Goal: Task Accomplishment & Management: Manage account settings

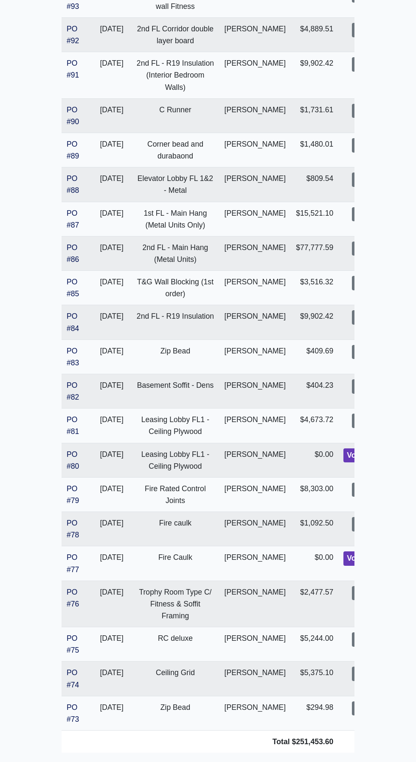
scroll to position [1375, 0]
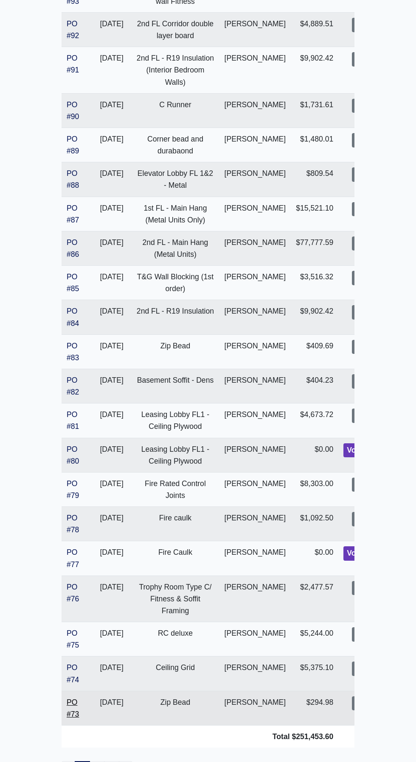
click at [69, 701] on link "PO #73" at bounding box center [73, 708] width 12 height 20
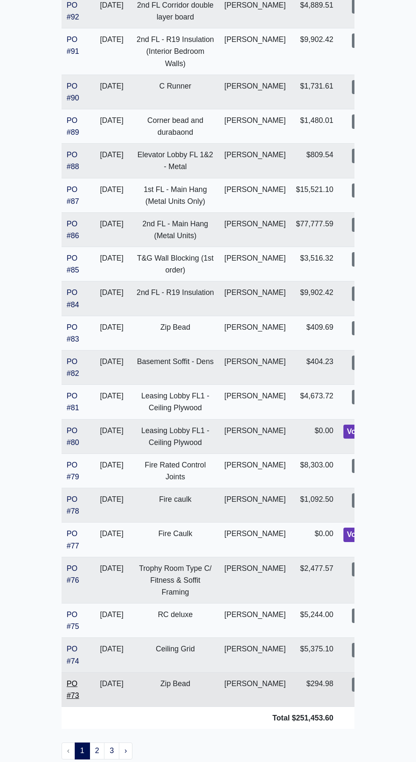
scroll to position [1429, 0]
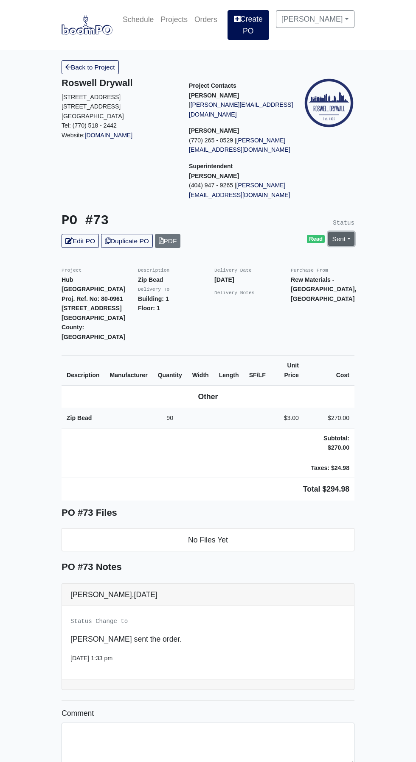
click at [346, 232] on link "Sent" at bounding box center [341, 239] width 26 height 14
click at [271, 278] on link "Complete" at bounding box center [292, 284] width 126 height 13
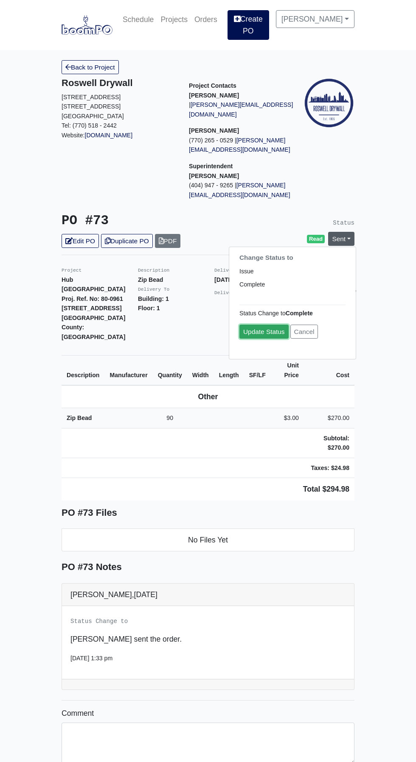
click at [255, 325] on link "Update Status" at bounding box center [263, 332] width 49 height 14
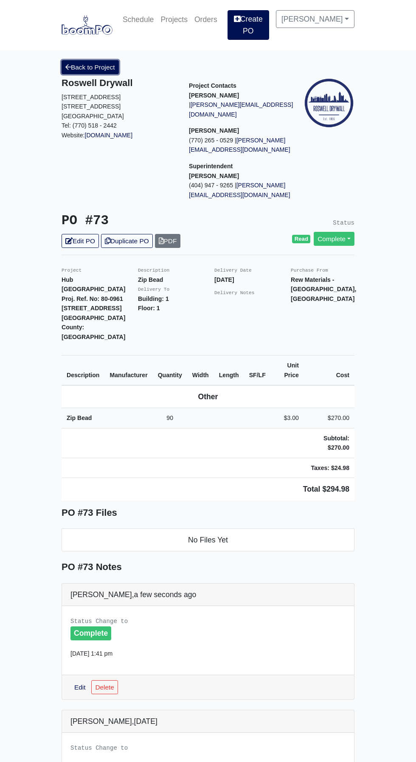
click at [94, 60] on link "Back to Project" at bounding box center [89, 67] width 57 height 14
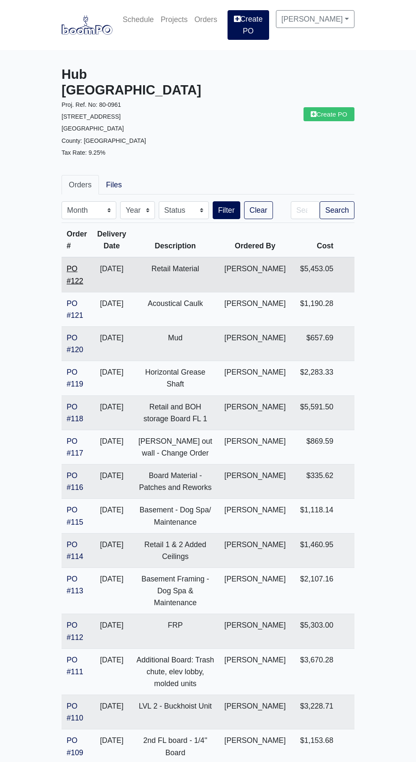
click at [81, 265] on link "PO #122" at bounding box center [75, 275] width 17 height 20
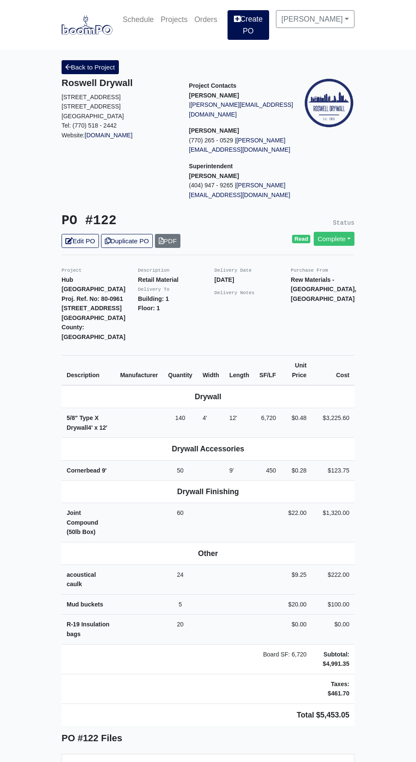
click at [93, 61] on link "Back to Project" at bounding box center [89, 67] width 57 height 14
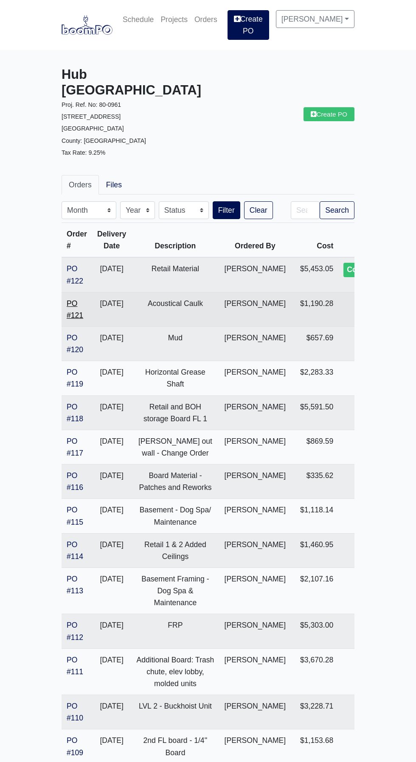
click at [71, 299] on link "PO #121" at bounding box center [75, 309] width 17 height 20
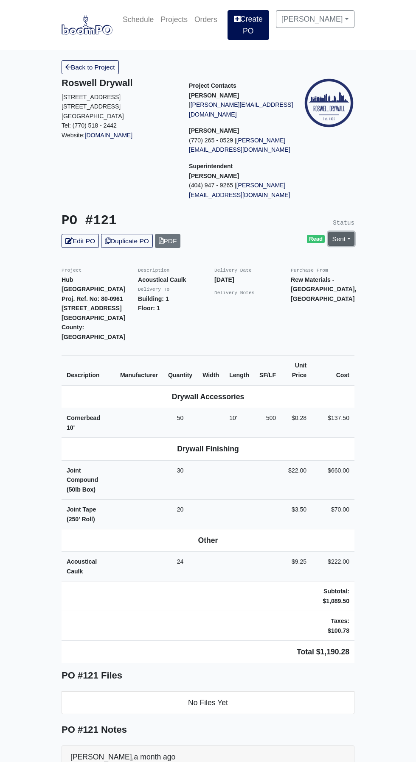
click at [343, 232] on link "Sent" at bounding box center [341, 239] width 26 height 14
click at [277, 278] on link "Complete" at bounding box center [292, 284] width 126 height 13
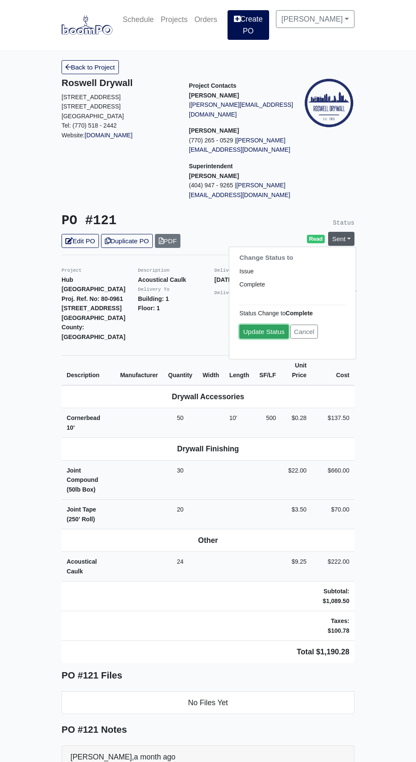
click at [268, 325] on link "Update Status" at bounding box center [263, 332] width 49 height 14
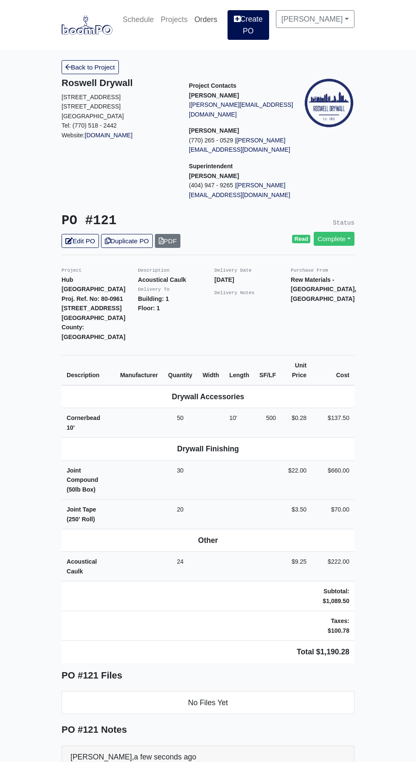
click at [215, 22] on link "Orders" at bounding box center [206, 19] width 30 height 19
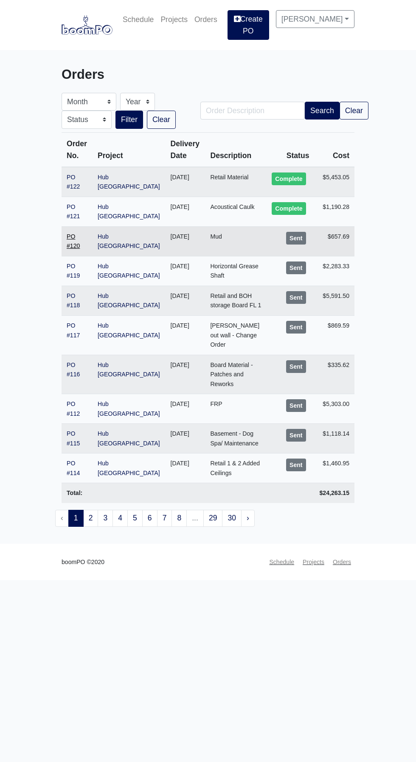
click at [80, 233] on link "PO #120" at bounding box center [73, 241] width 13 height 17
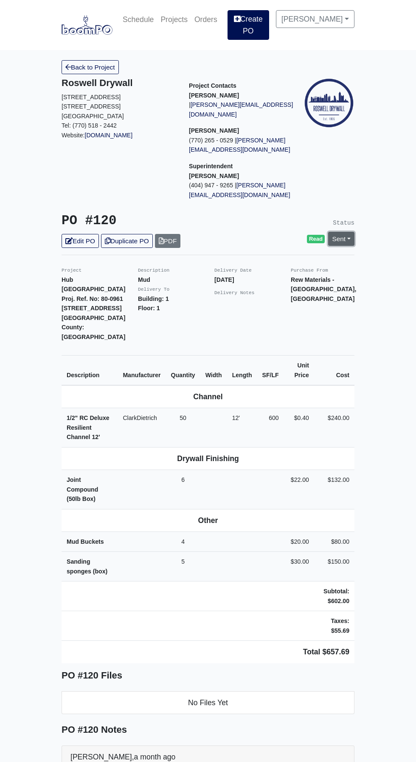
click at [348, 232] on link "Sent" at bounding box center [341, 239] width 26 height 14
click at [275, 278] on link "Complete" at bounding box center [292, 284] width 126 height 13
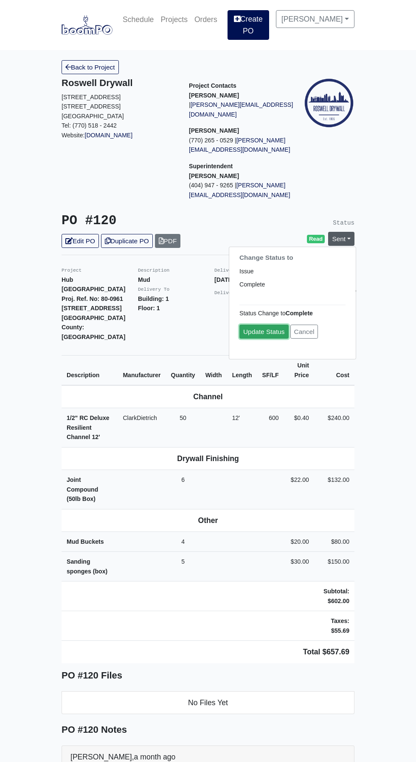
click at [258, 325] on link "Update Status" at bounding box center [263, 332] width 49 height 14
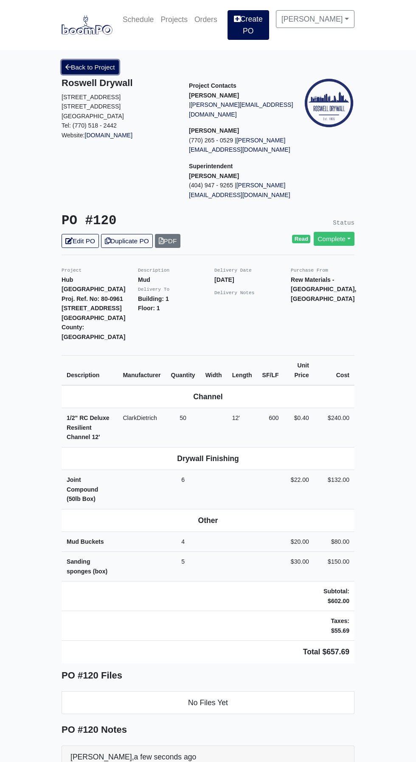
click at [86, 60] on link "Back to Project" at bounding box center [89, 67] width 57 height 14
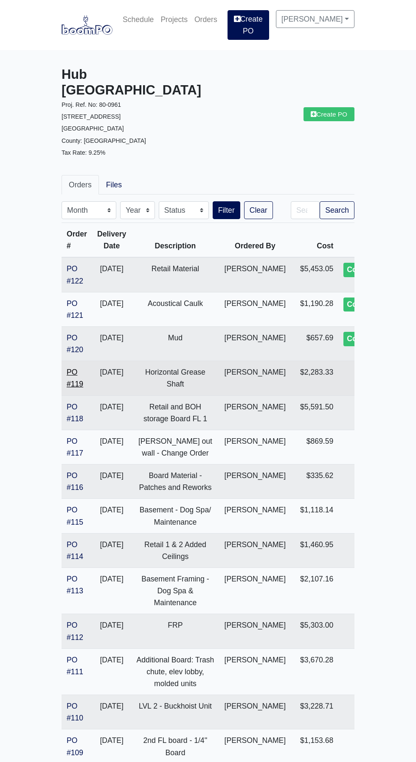
click at [70, 368] on link "PO #119" at bounding box center [75, 378] width 17 height 20
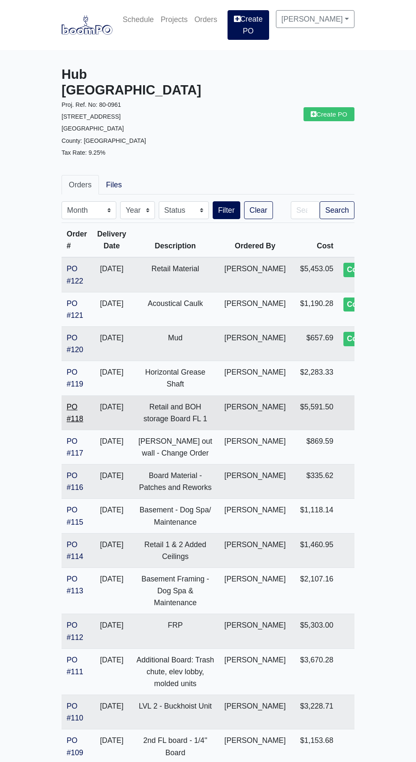
click at [76, 403] on link "PO #118" at bounding box center [75, 413] width 17 height 20
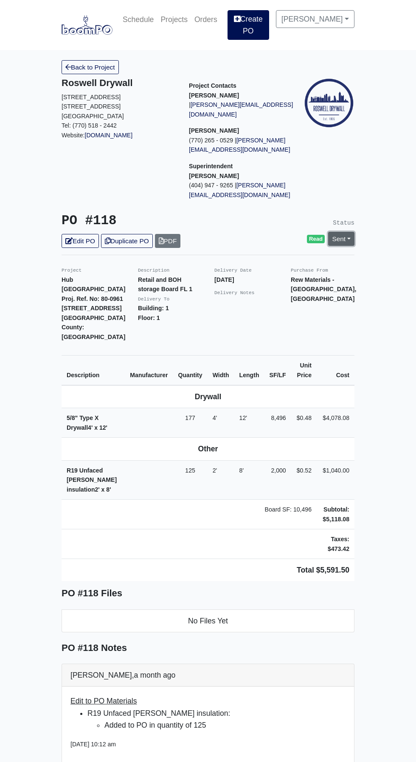
click at [334, 232] on link "Sent" at bounding box center [341, 239] width 26 height 14
click at [276, 278] on link "Complete" at bounding box center [292, 284] width 126 height 13
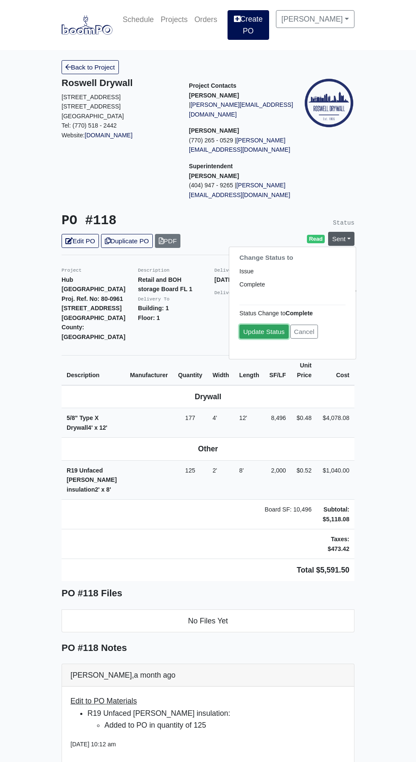
click at [265, 325] on link "Update Status" at bounding box center [263, 332] width 49 height 14
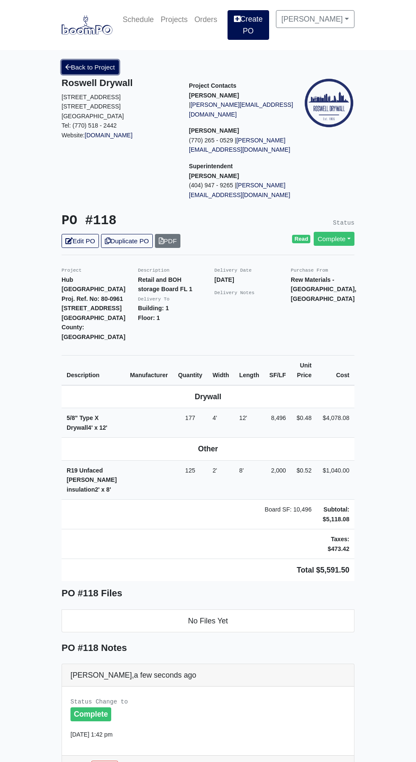
click at [103, 61] on link "Back to Project" at bounding box center [89, 67] width 57 height 14
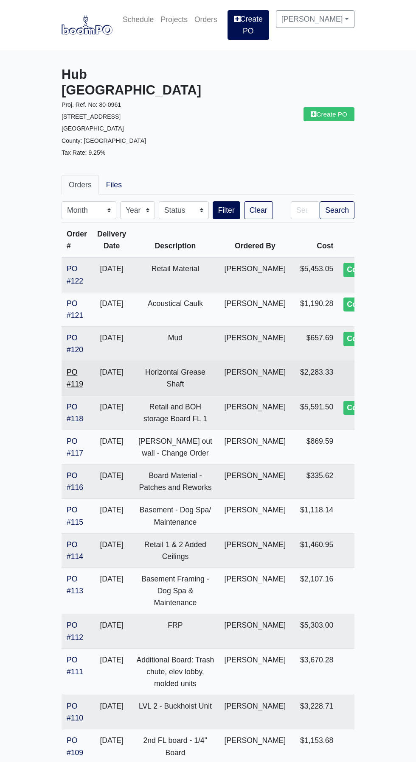
click at [78, 368] on link "PO #119" at bounding box center [75, 378] width 17 height 20
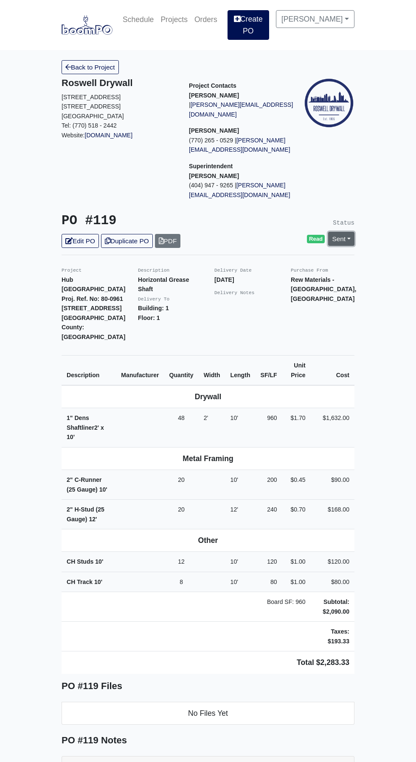
click at [348, 232] on link "Sent" at bounding box center [341, 239] width 26 height 14
click at [273, 278] on link "Complete" at bounding box center [292, 284] width 126 height 13
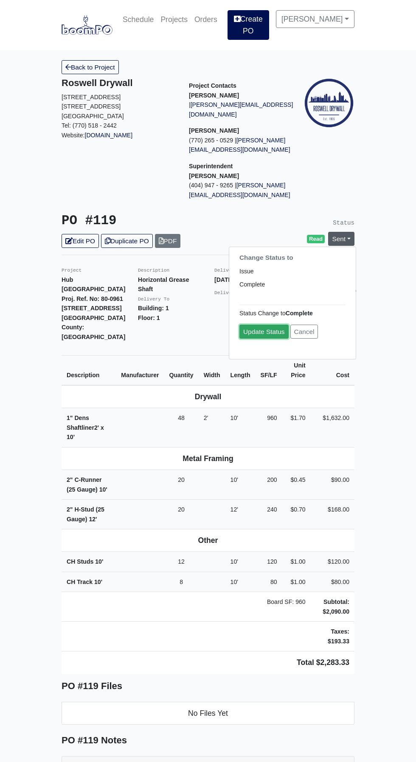
click at [268, 325] on link "Update Status" at bounding box center [263, 332] width 49 height 14
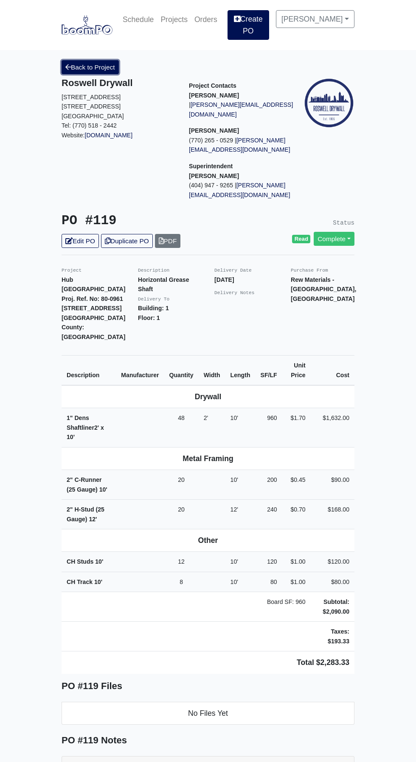
click at [90, 64] on link "Back to Project" at bounding box center [89, 67] width 57 height 14
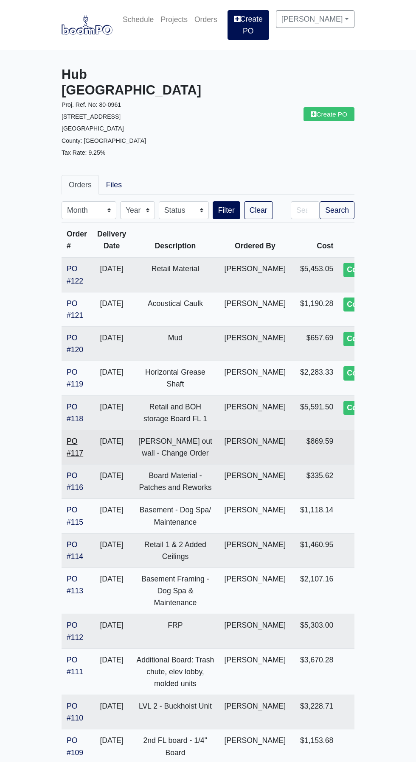
click at [71, 437] on link "PO #117" at bounding box center [75, 447] width 17 height 20
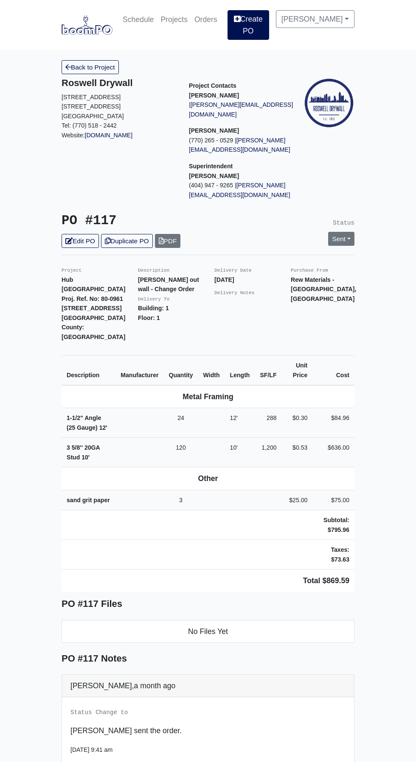
click at [365, 218] on main "Back to Project Roswell Drywall [STREET_ADDRESS] Tel: (770) 518 - 2442 Website:…" at bounding box center [208, 474] width 416 height 848
click at [348, 232] on link "Sent" at bounding box center [341, 239] width 26 height 14
click at [284, 278] on link "Complete" at bounding box center [292, 284] width 126 height 13
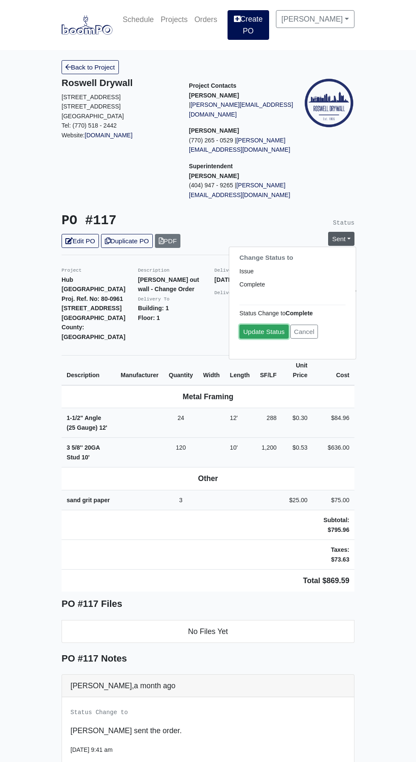
click at [265, 325] on link "Update Status" at bounding box center [263, 332] width 49 height 14
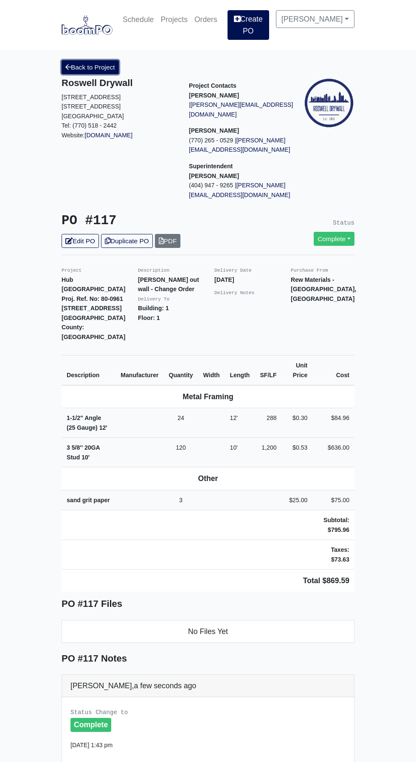
click at [94, 60] on link "Back to Project" at bounding box center [89, 67] width 57 height 14
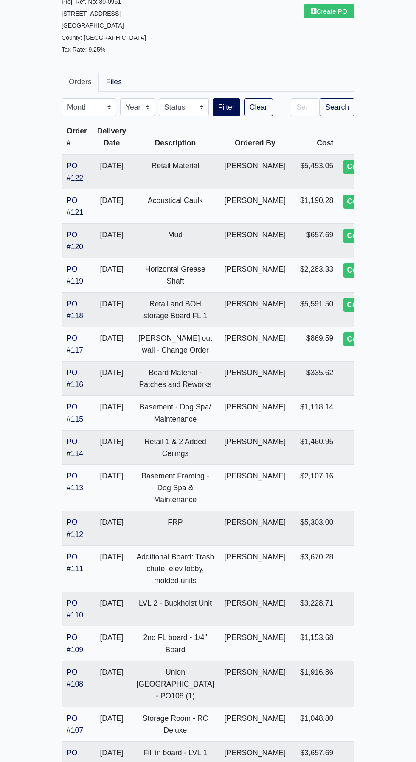
scroll to position [101, 0]
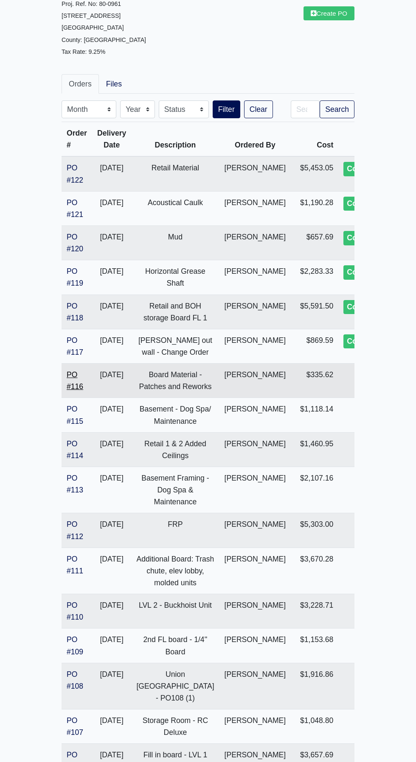
click at [81, 375] on link "PO #116" at bounding box center [75, 381] width 17 height 20
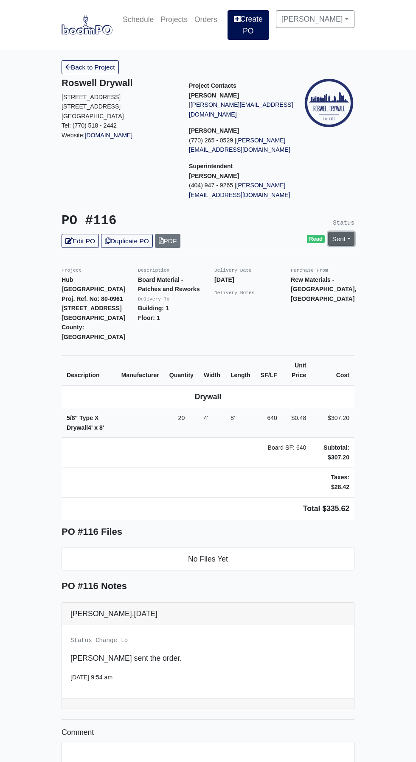
click at [348, 232] on link "Sent" at bounding box center [341, 239] width 26 height 14
click at [276, 278] on link "Complete" at bounding box center [292, 284] width 126 height 13
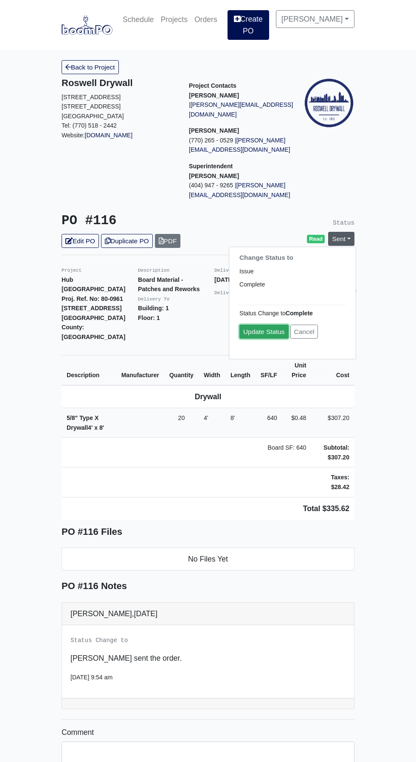
click at [266, 325] on link "Update Status" at bounding box center [263, 332] width 49 height 14
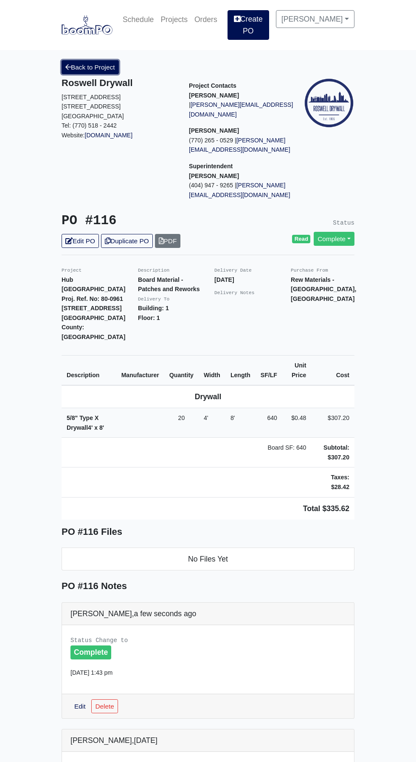
click at [90, 61] on link "Back to Project" at bounding box center [89, 67] width 57 height 14
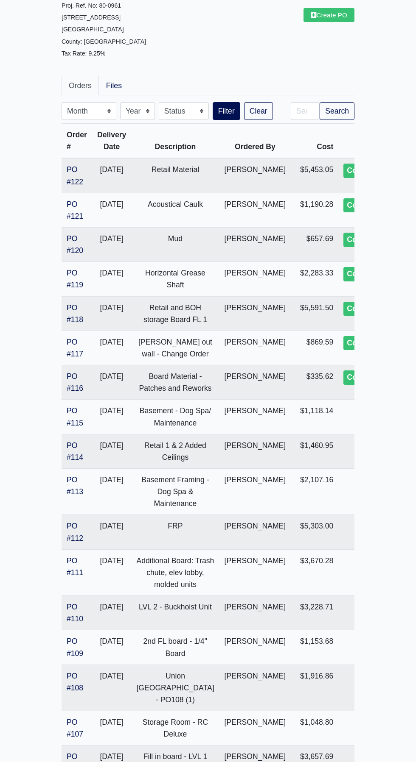
scroll to position [133, 0]
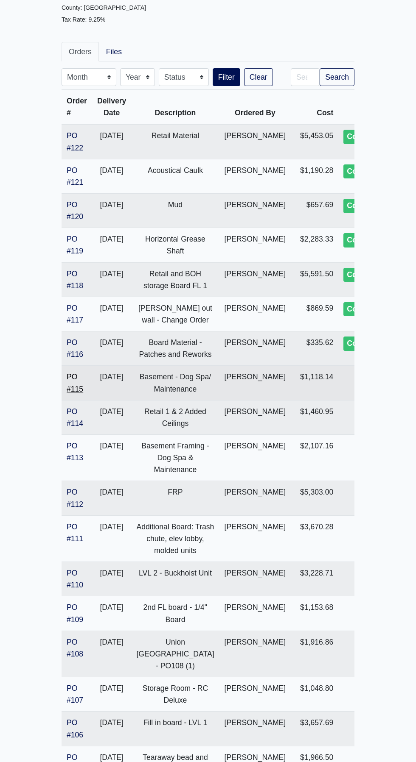
click at [75, 391] on link "PO #115" at bounding box center [75, 383] width 17 height 20
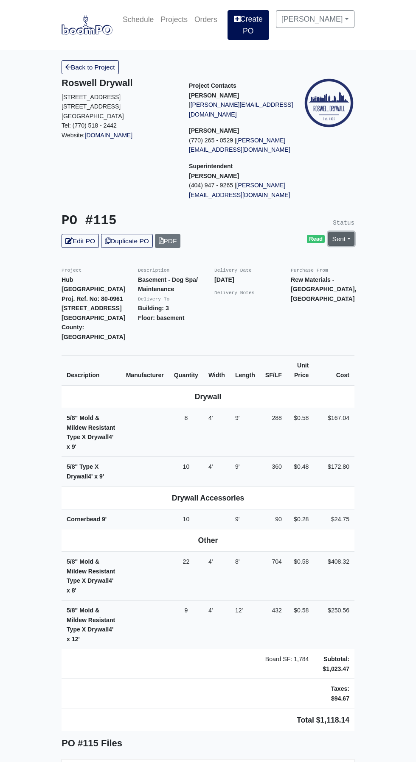
click at [348, 232] on link "Sent" at bounding box center [341, 239] width 26 height 14
click at [272, 278] on link "Complete" at bounding box center [292, 284] width 126 height 13
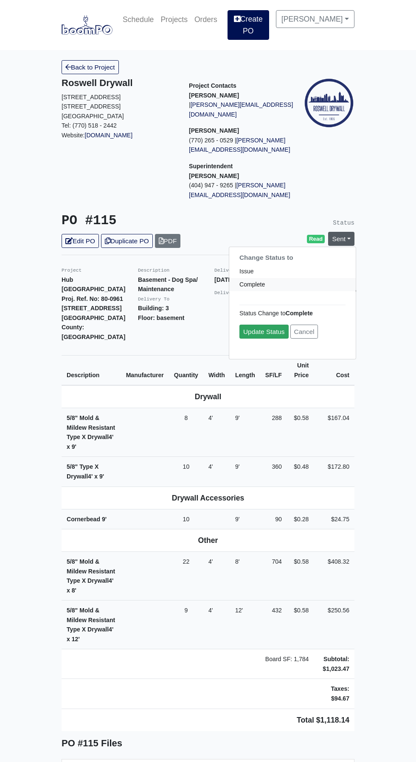
click at [265, 325] on link "Update Status" at bounding box center [263, 332] width 49 height 14
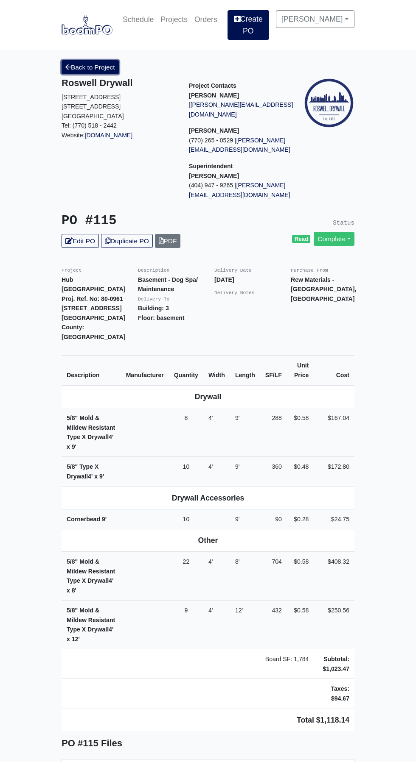
click at [91, 60] on link "Back to Project" at bounding box center [89, 67] width 57 height 14
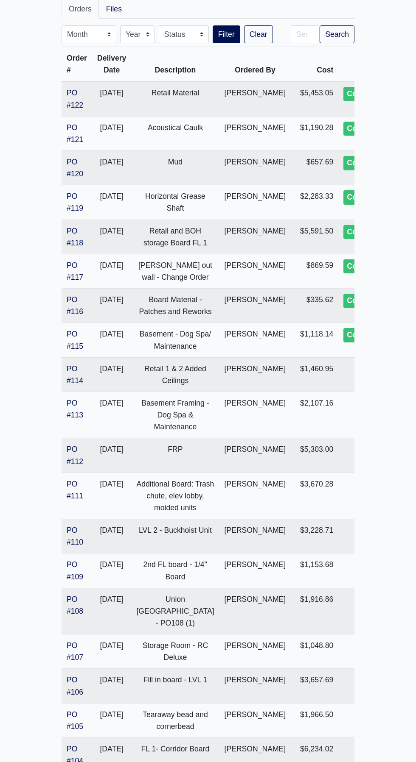
scroll to position [176, 0]
click at [74, 381] on link "PO #114" at bounding box center [75, 374] width 17 height 20
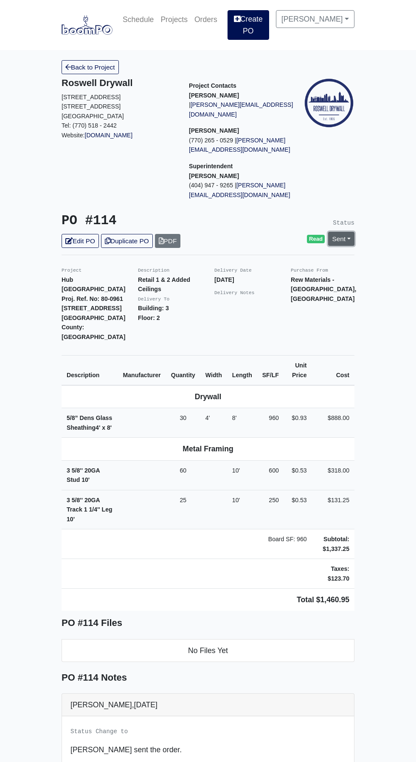
click at [345, 232] on link "Sent" at bounding box center [341, 239] width 26 height 14
click at [279, 278] on link "Complete" at bounding box center [292, 284] width 126 height 13
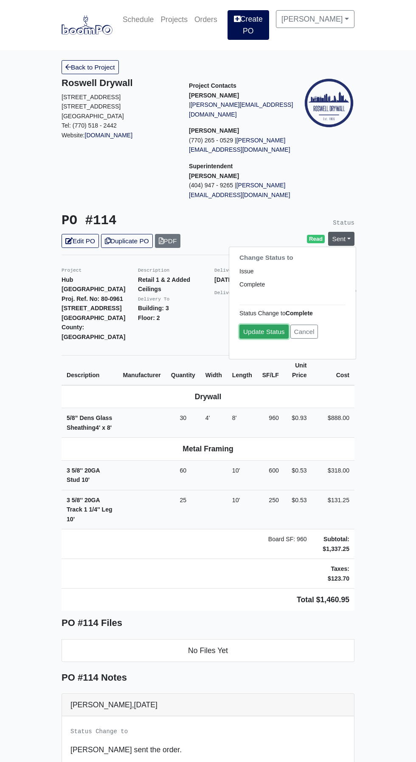
click at [256, 325] on link "Update Status" at bounding box center [263, 332] width 49 height 14
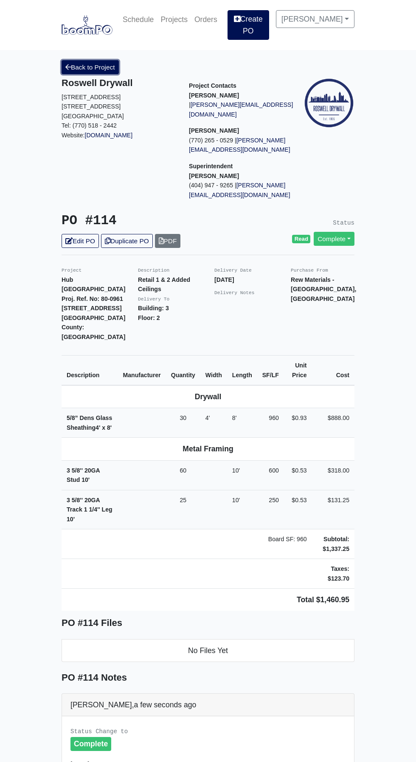
click at [94, 60] on link "Back to Project" at bounding box center [89, 67] width 57 height 14
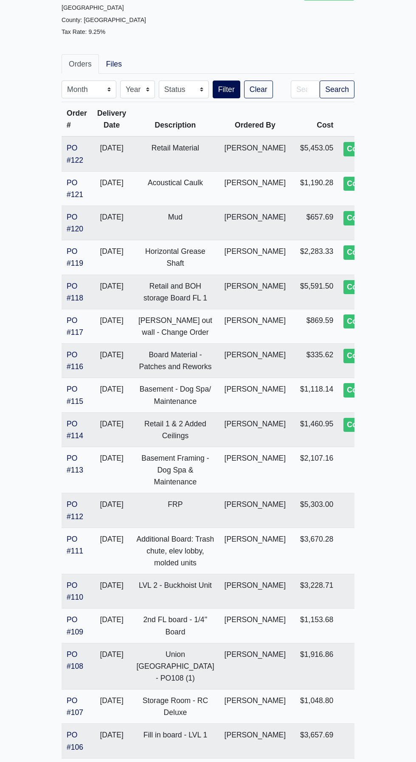
scroll to position [182, 0]
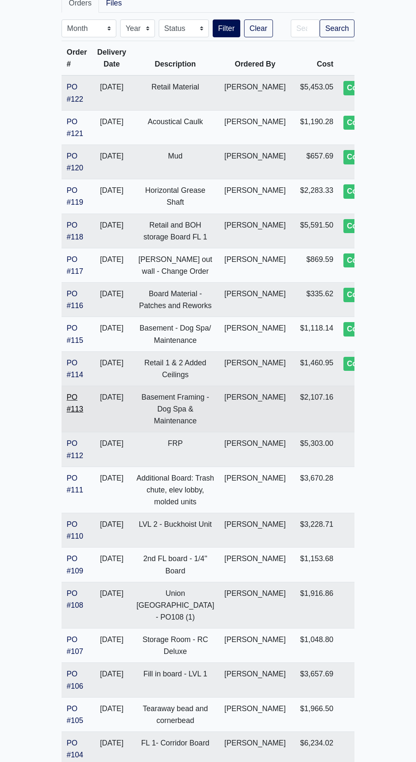
click at [78, 413] on link "PO #113" at bounding box center [75, 403] width 17 height 20
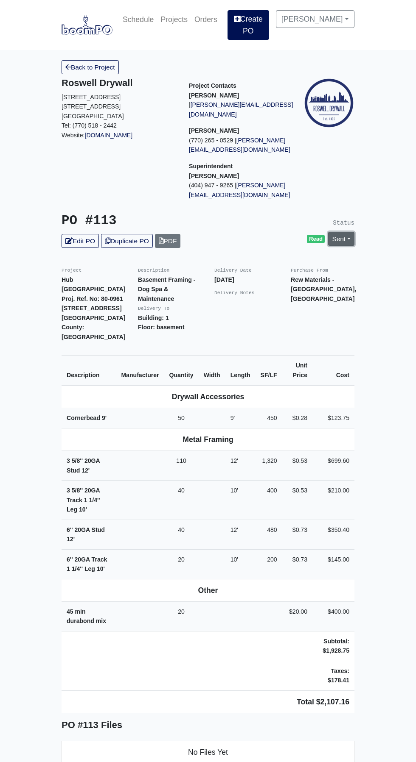
click at [348, 232] on link "Sent" at bounding box center [341, 239] width 26 height 14
click at [273, 278] on link "Complete" at bounding box center [292, 284] width 126 height 13
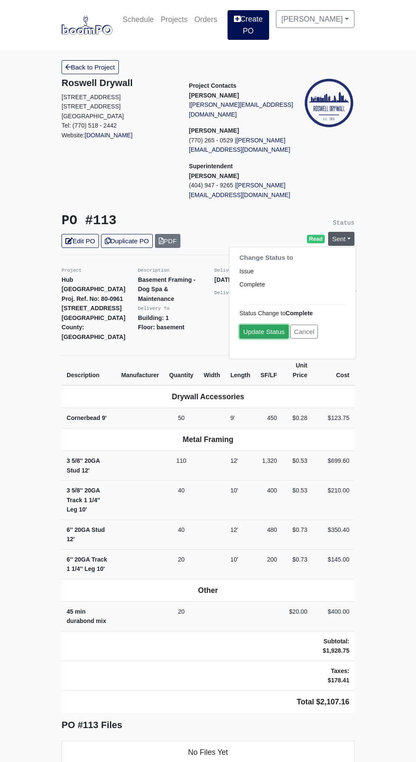
click at [271, 325] on link "Update Status" at bounding box center [263, 332] width 49 height 14
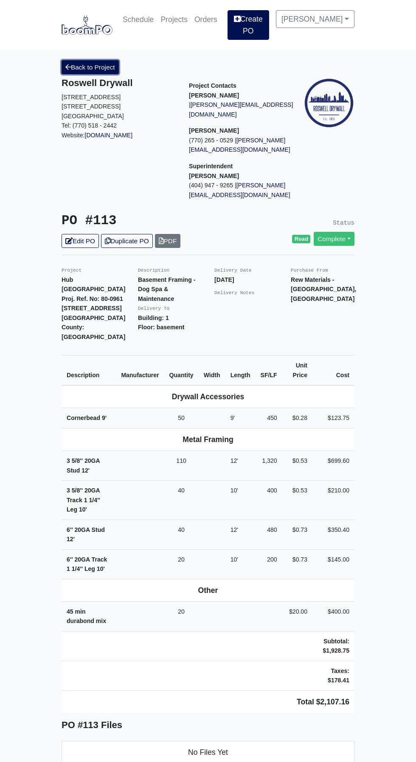
click at [92, 61] on link "Back to Project" at bounding box center [89, 67] width 57 height 14
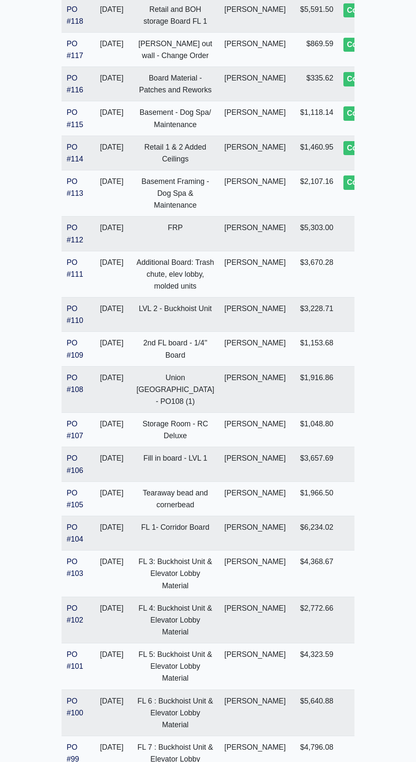
scroll to position [403, 0]
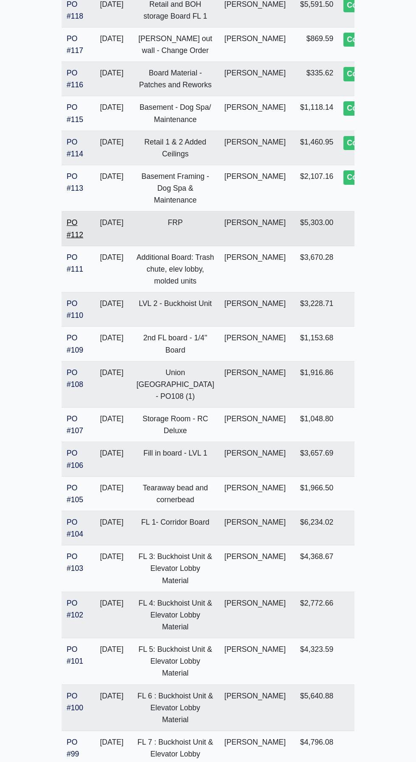
click at [73, 239] on link "PO #112" at bounding box center [75, 228] width 17 height 20
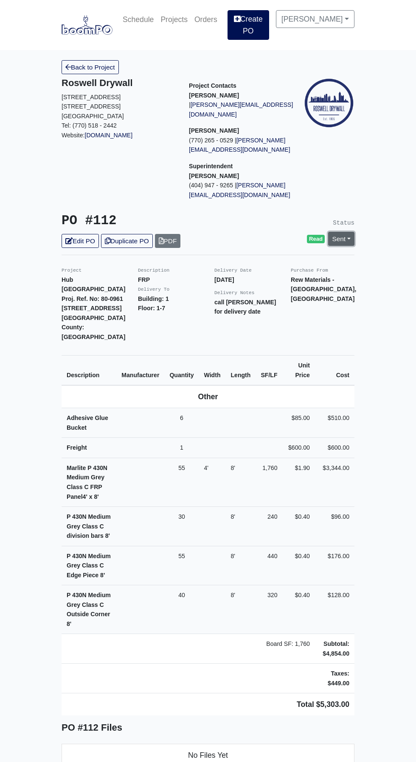
click at [348, 232] on link "Sent" at bounding box center [341, 239] width 26 height 14
click at [271, 278] on link "Complete" at bounding box center [292, 284] width 126 height 13
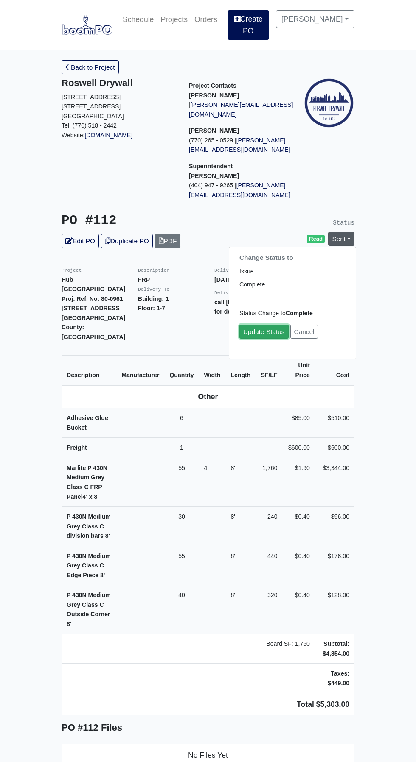
click at [256, 325] on link "Update Status" at bounding box center [263, 332] width 49 height 14
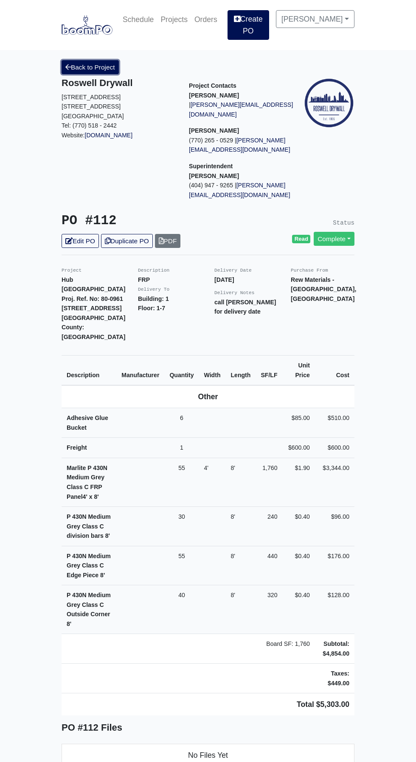
click at [95, 61] on link "Back to Project" at bounding box center [89, 67] width 57 height 14
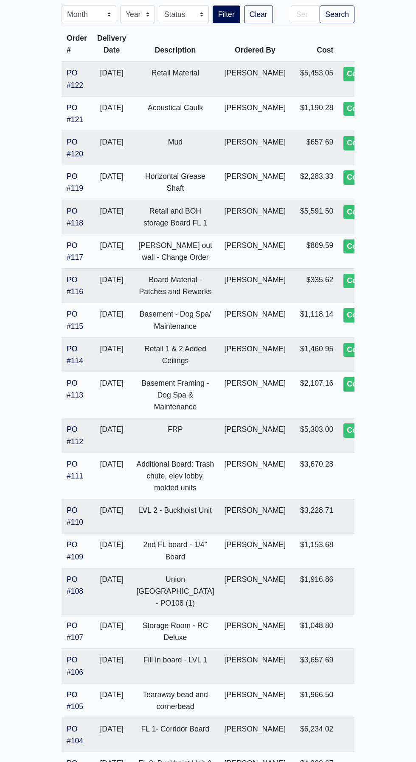
scroll to position [199, 0]
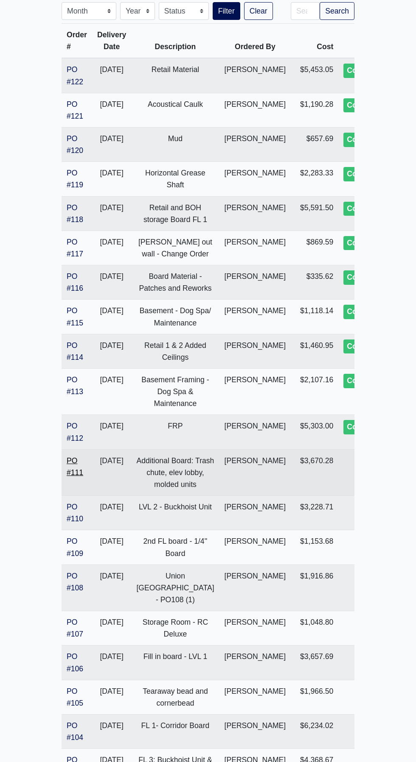
click at [77, 477] on link "PO #111" at bounding box center [75, 467] width 17 height 20
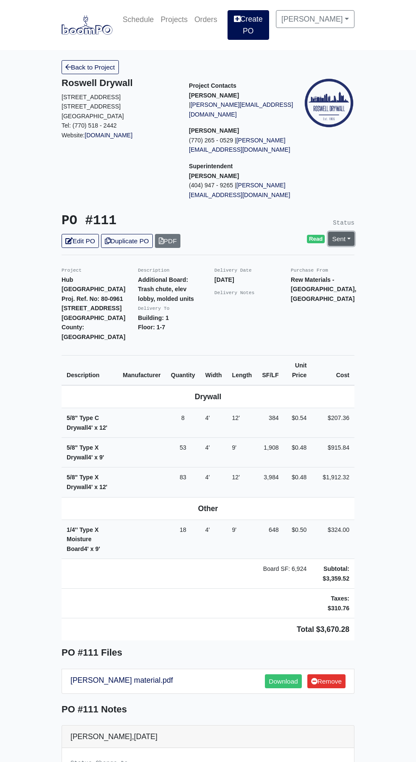
click at [348, 232] on link "Sent" at bounding box center [341, 239] width 26 height 14
click at [268, 278] on link "Complete" at bounding box center [292, 284] width 126 height 13
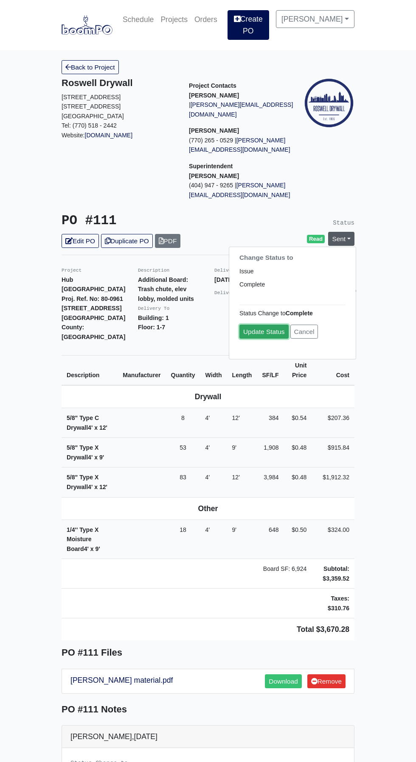
click at [263, 325] on link "Update Status" at bounding box center [263, 332] width 49 height 14
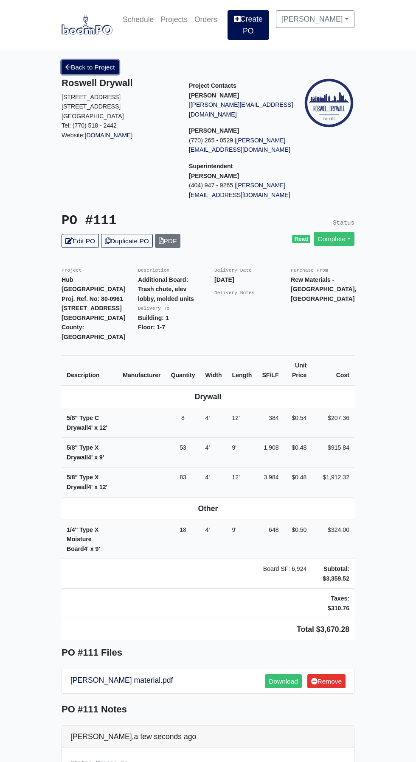
click at [98, 60] on link "Back to Project" at bounding box center [89, 67] width 57 height 14
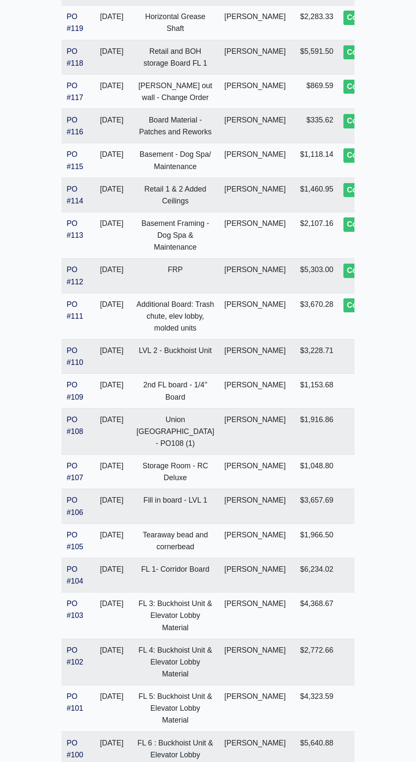
scroll to position [356, 0]
click at [77, 366] on link "PO #110" at bounding box center [75, 356] width 17 height 20
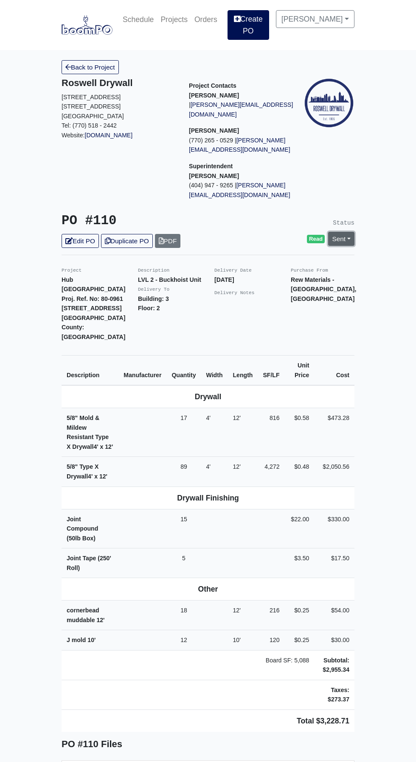
click at [348, 232] on link "Sent" at bounding box center [341, 239] width 26 height 14
click at [282, 278] on link "Complete" at bounding box center [292, 284] width 126 height 13
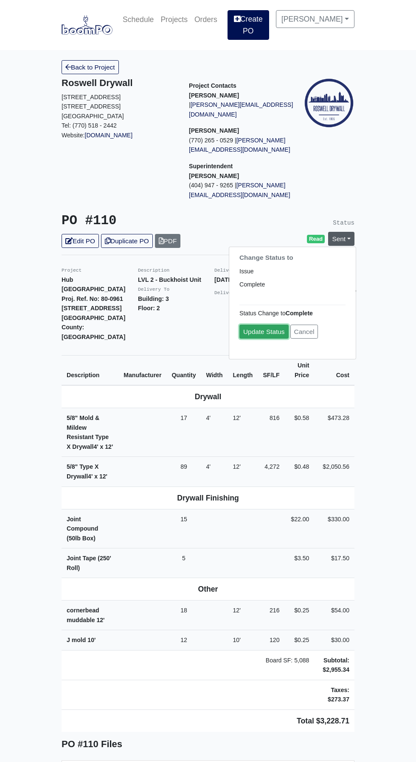
click at [265, 325] on link "Update Status" at bounding box center [263, 332] width 49 height 14
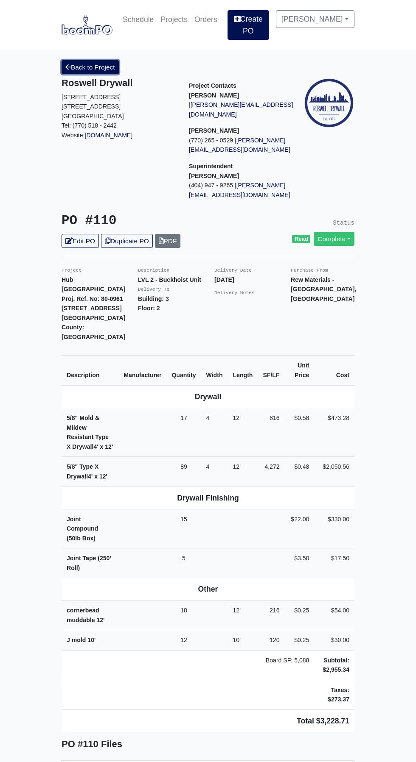
click at [94, 61] on link "Back to Project" at bounding box center [89, 67] width 57 height 14
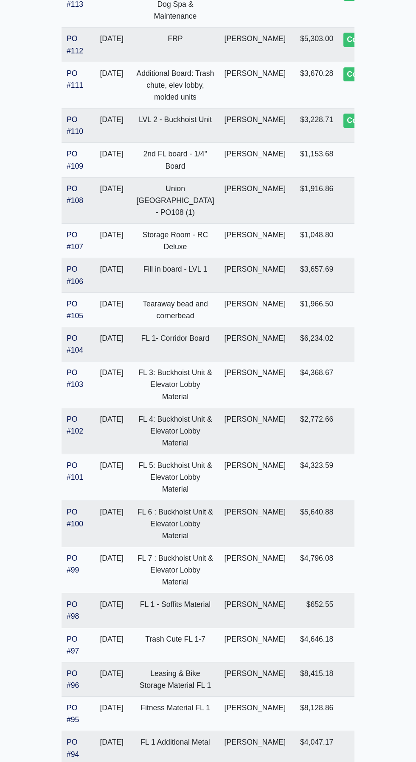
scroll to position [595, 0]
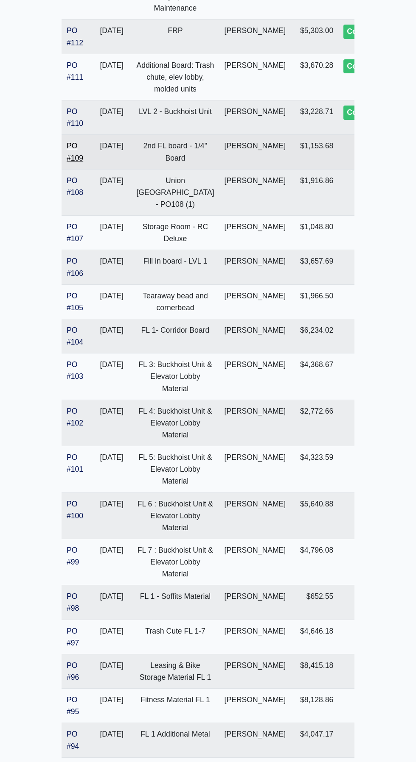
click at [79, 162] on link "PO #109" at bounding box center [75, 152] width 17 height 20
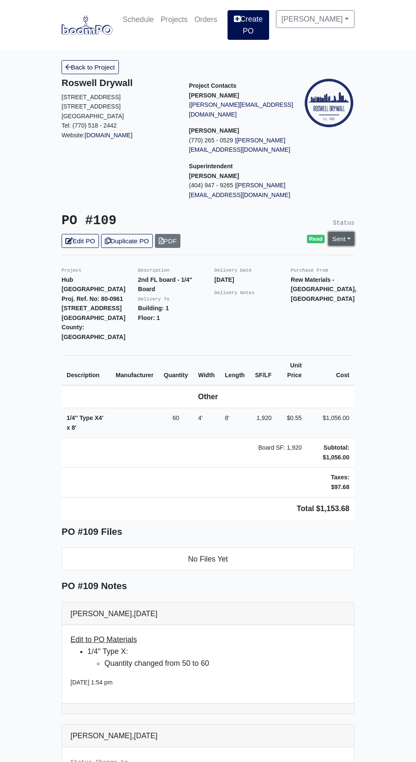
click at [348, 232] on link "Sent" at bounding box center [341, 239] width 26 height 14
click at [263, 278] on link "Complete" at bounding box center [292, 284] width 126 height 13
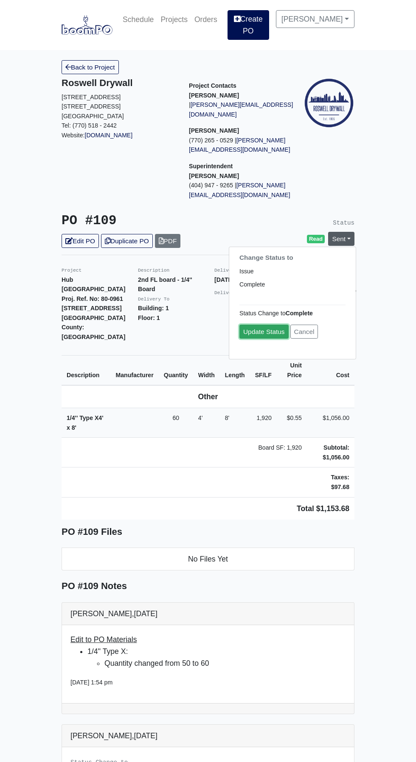
click at [263, 325] on link "Update Status" at bounding box center [263, 332] width 49 height 14
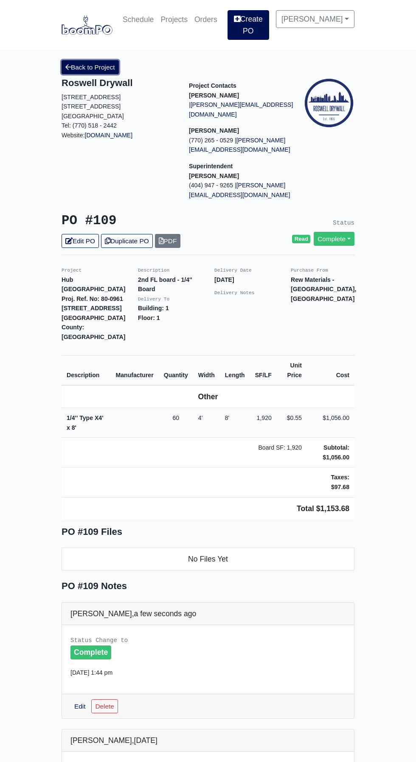
click at [91, 60] on link "Back to Project" at bounding box center [89, 67] width 57 height 14
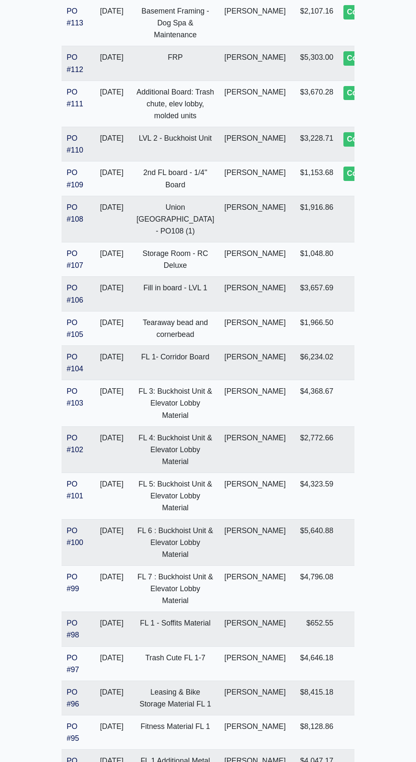
scroll to position [564, 0]
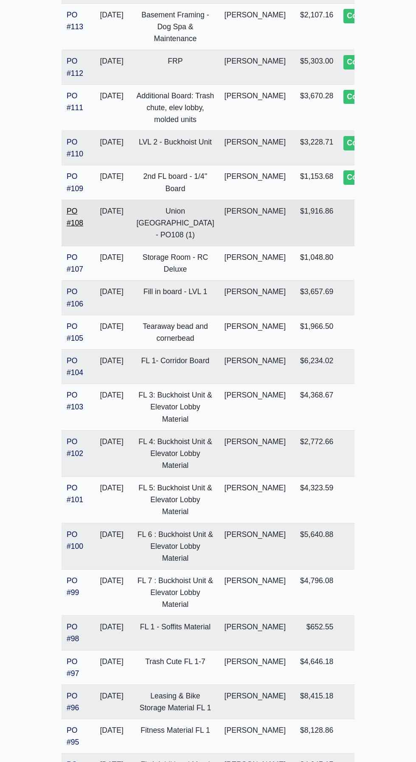
click at [78, 227] on link "PO #108" at bounding box center [75, 217] width 17 height 20
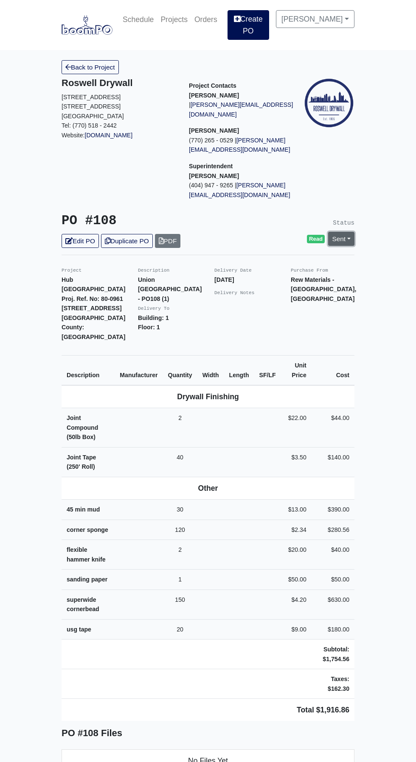
click at [348, 232] on link "Sent" at bounding box center [341, 239] width 26 height 14
click at [276, 278] on link "Complete" at bounding box center [292, 284] width 126 height 13
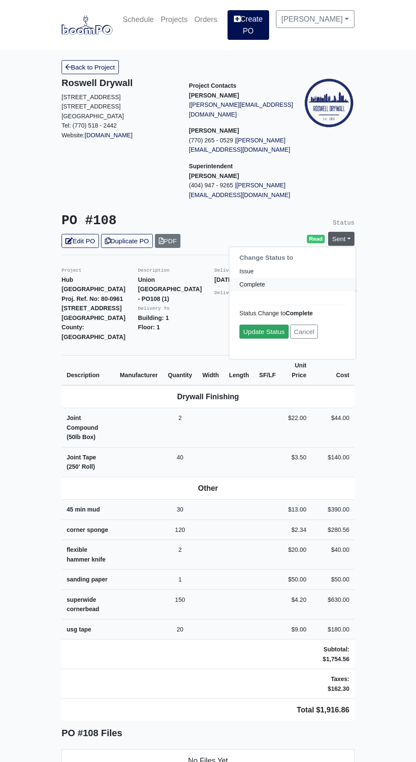
click at [269, 325] on link "Update Status" at bounding box center [263, 332] width 49 height 14
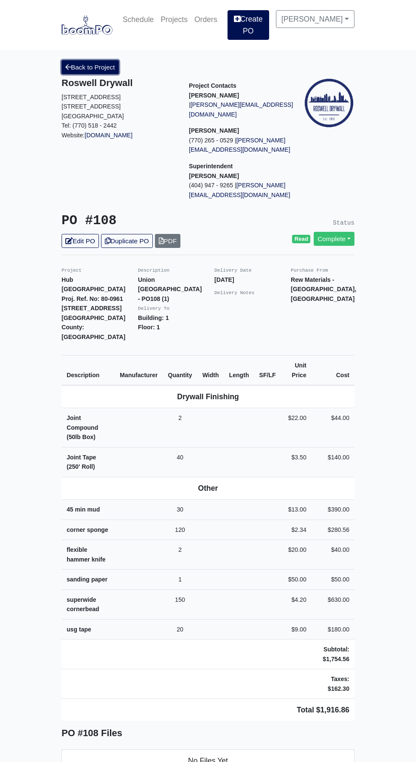
click at [91, 61] on link "Back to Project" at bounding box center [89, 67] width 57 height 14
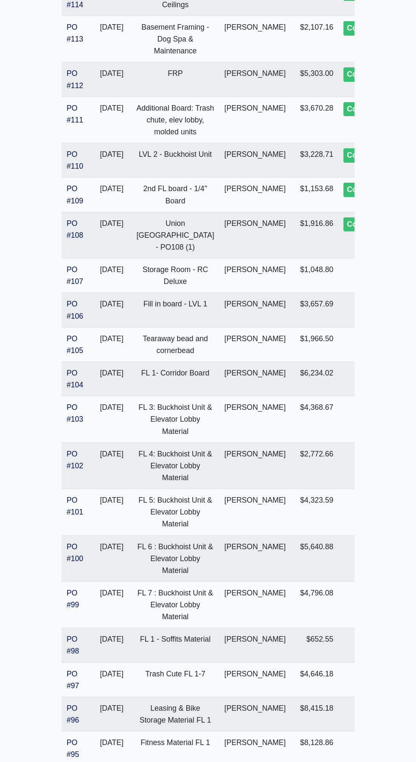
scroll to position [550, 0]
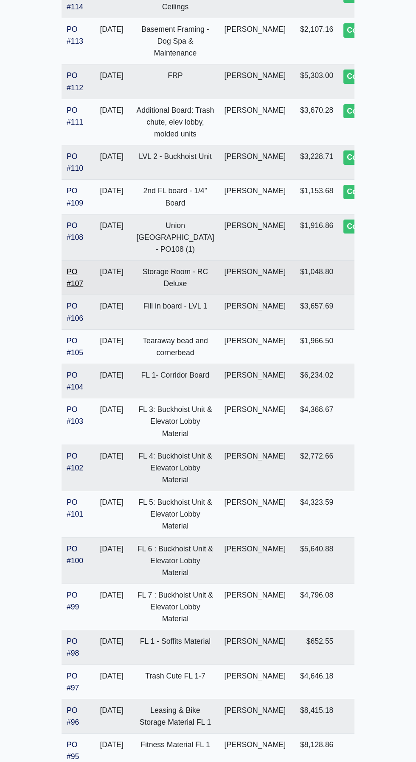
click at [75, 288] on link "PO #107" at bounding box center [75, 278] width 17 height 20
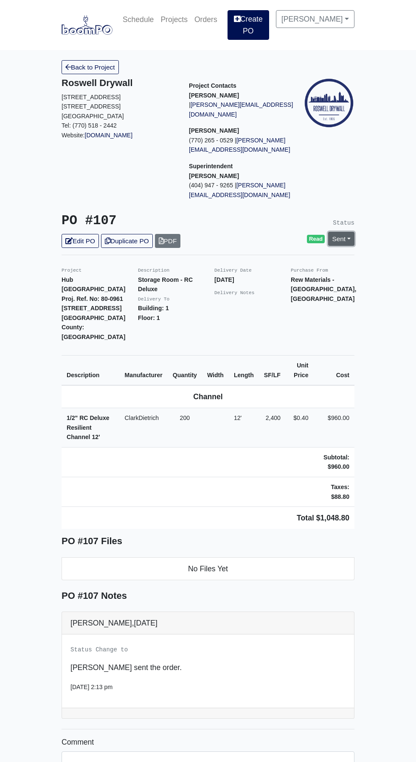
click at [348, 232] on link "Sent" at bounding box center [341, 239] width 26 height 14
click at [278, 278] on link "Complete" at bounding box center [292, 284] width 126 height 13
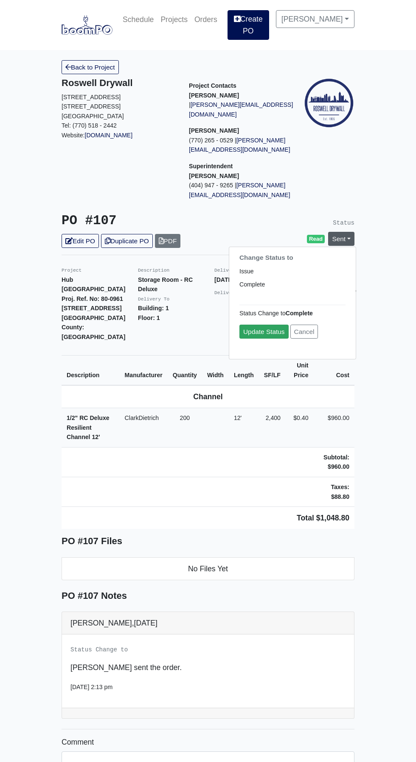
click at [268, 325] on link "Update Status" at bounding box center [263, 332] width 49 height 14
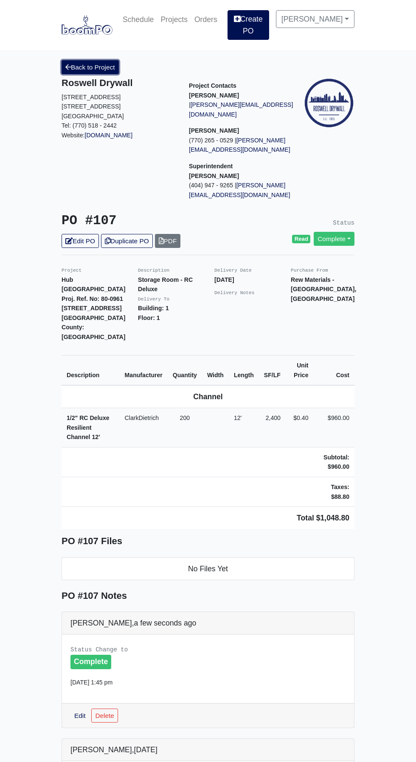
click at [91, 64] on link "Back to Project" at bounding box center [89, 67] width 57 height 14
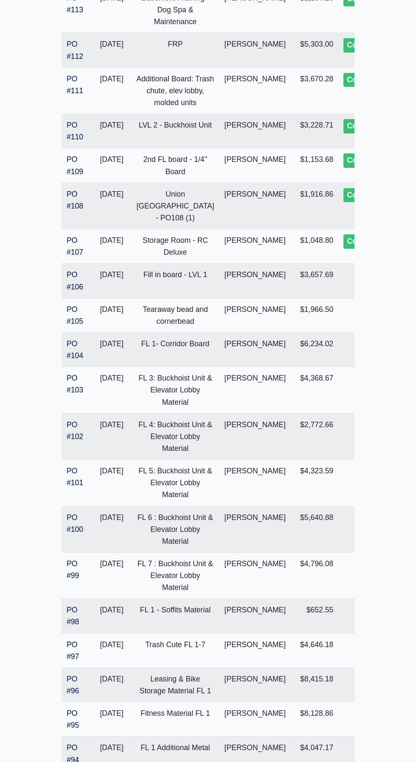
scroll to position [584, 0]
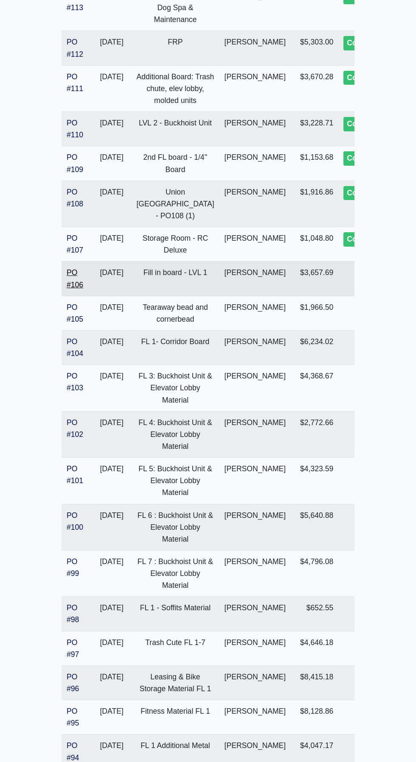
click at [80, 289] on link "PO #106" at bounding box center [75, 278] width 17 height 20
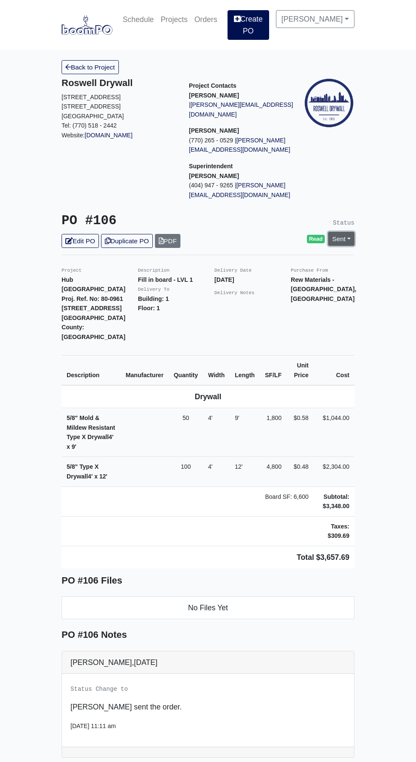
click at [348, 232] on link "Sent" at bounding box center [341, 239] width 26 height 14
click at [278, 278] on link "Complete" at bounding box center [292, 284] width 126 height 13
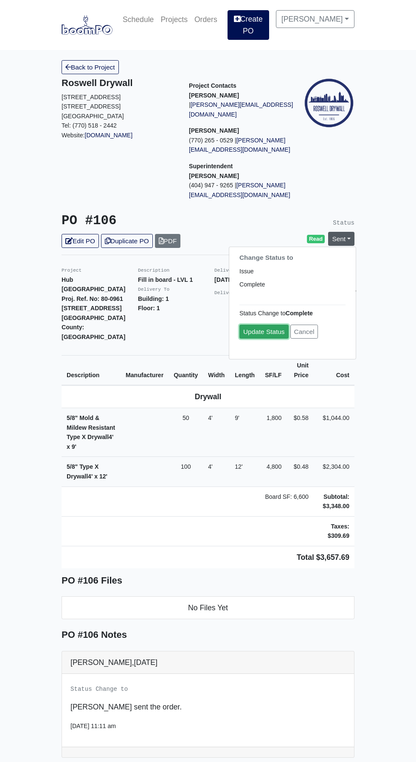
click at [262, 325] on link "Update Status" at bounding box center [263, 332] width 49 height 14
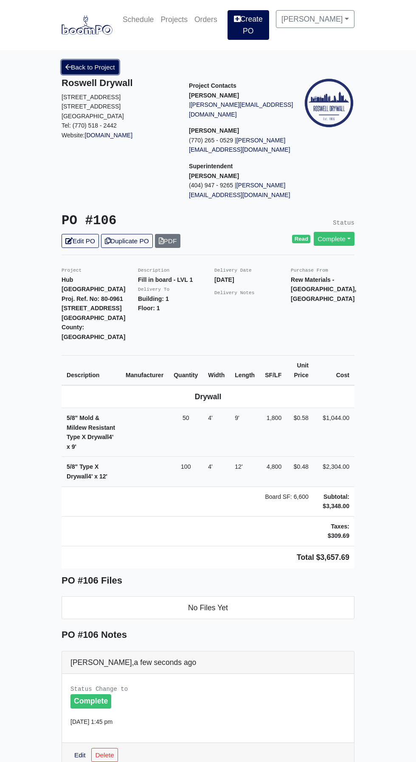
click at [89, 60] on link "Back to Project" at bounding box center [89, 67] width 57 height 14
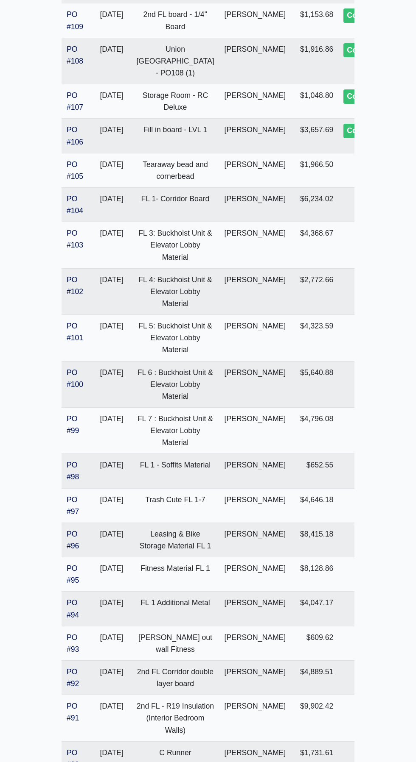
scroll to position [726, 0]
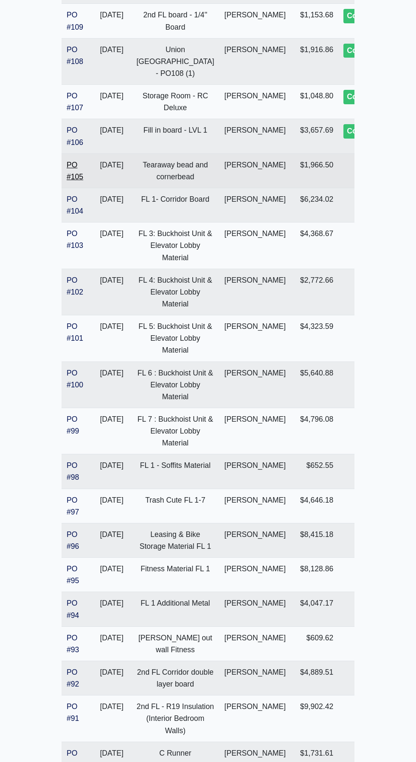
click at [80, 181] on link "PO #105" at bounding box center [75, 171] width 17 height 20
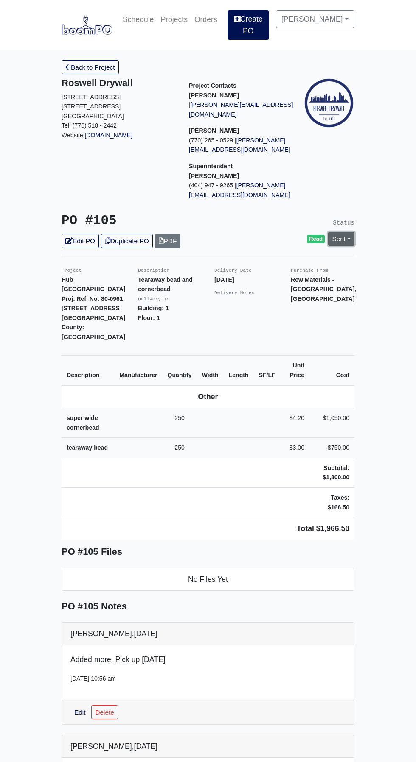
click at [348, 232] on link "Sent" at bounding box center [341, 239] width 26 height 14
click at [285, 278] on link "Complete" at bounding box center [292, 284] width 126 height 13
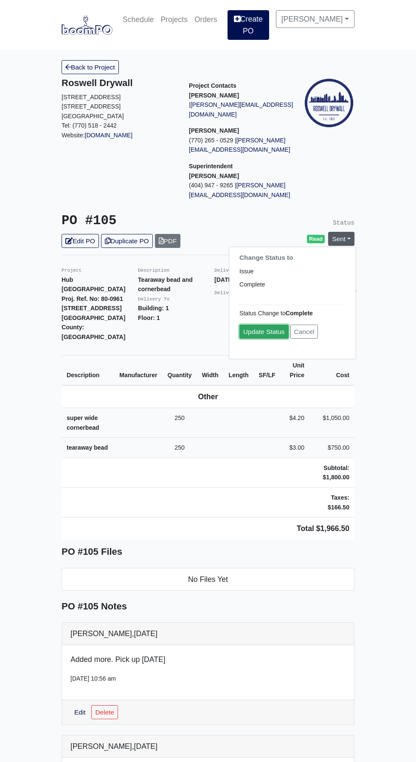
click at [269, 325] on link "Update Status" at bounding box center [263, 332] width 49 height 14
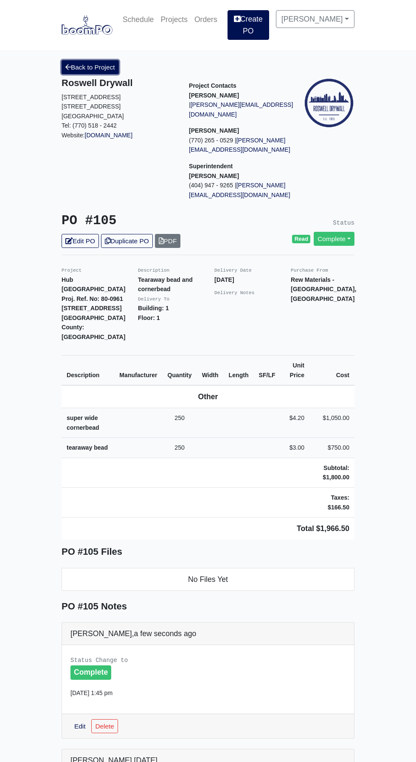
click at [93, 60] on link "Back to Project" at bounding box center [89, 67] width 57 height 14
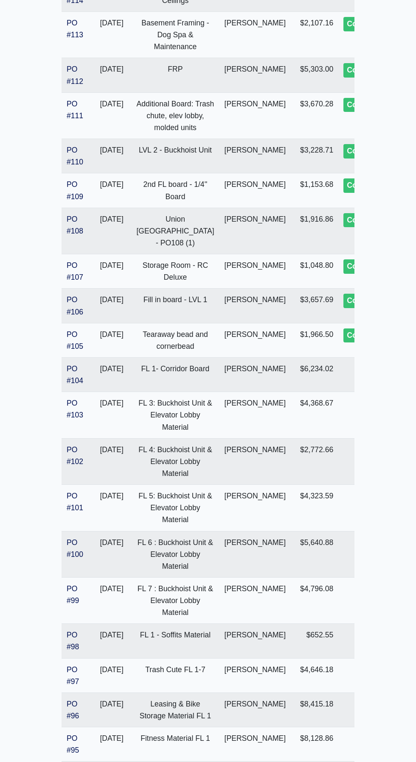
scroll to position [621, 0]
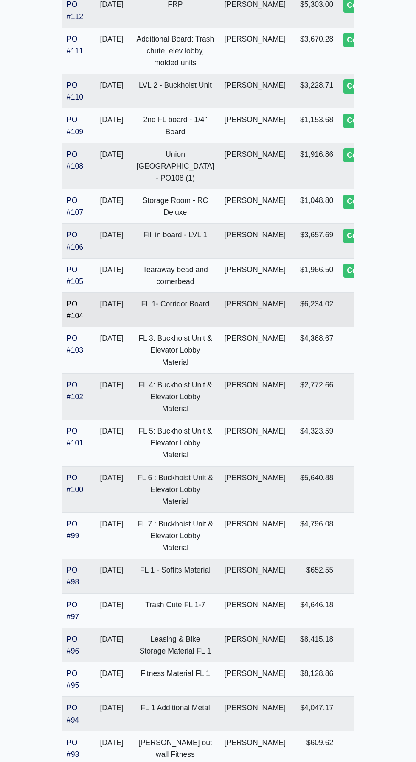
click at [80, 320] on link "PO #104" at bounding box center [75, 310] width 17 height 20
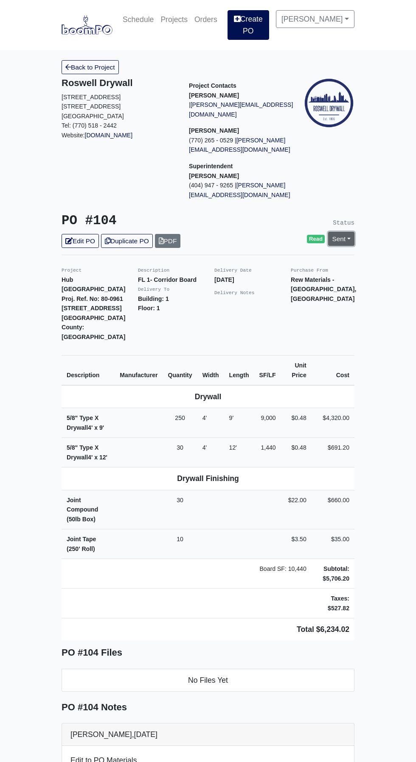
click at [348, 232] on link "Sent" at bounding box center [341, 239] width 26 height 14
click at [276, 278] on link "Complete" at bounding box center [292, 284] width 126 height 13
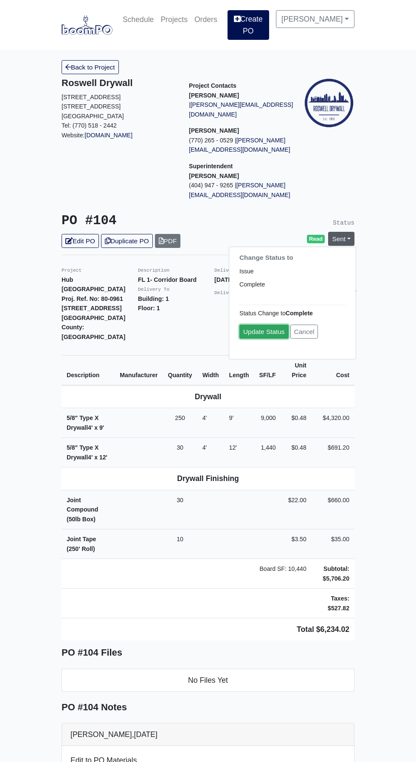
click at [267, 325] on link "Update Status" at bounding box center [263, 332] width 49 height 14
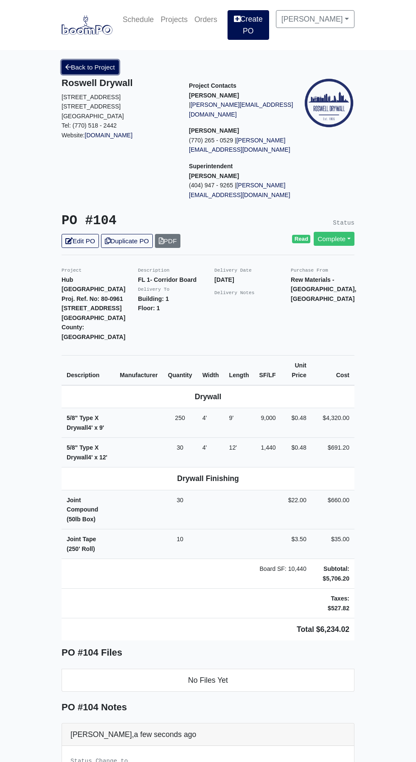
click at [86, 60] on link "Back to Project" at bounding box center [89, 67] width 57 height 14
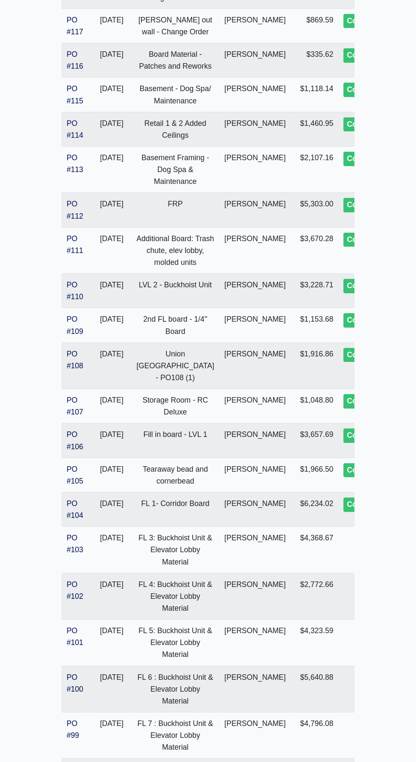
scroll to position [421, 0]
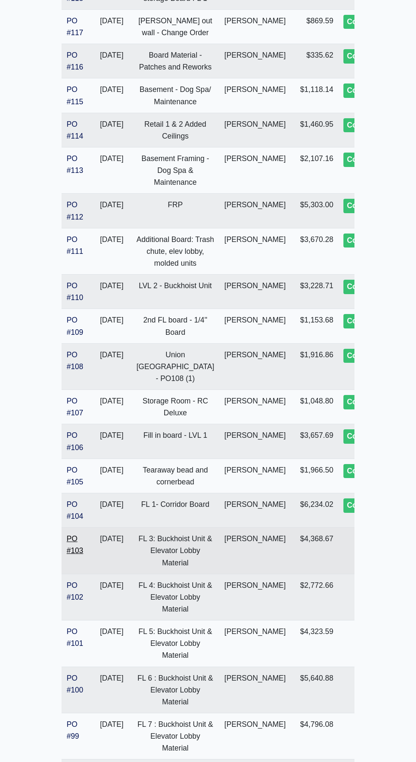
click at [75, 555] on link "PO #103" at bounding box center [75, 545] width 17 height 20
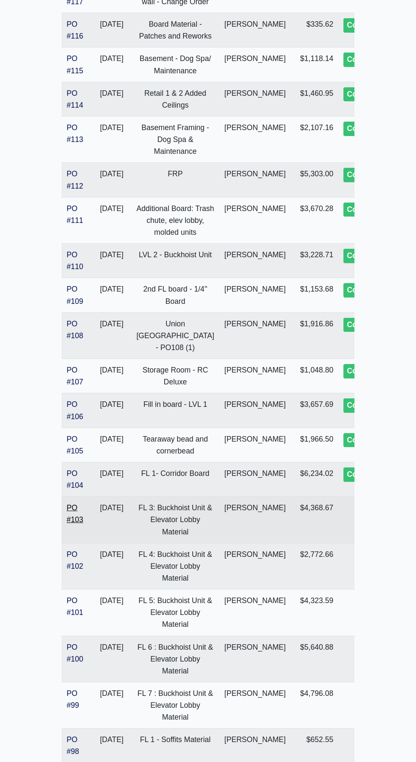
scroll to position [478, 0]
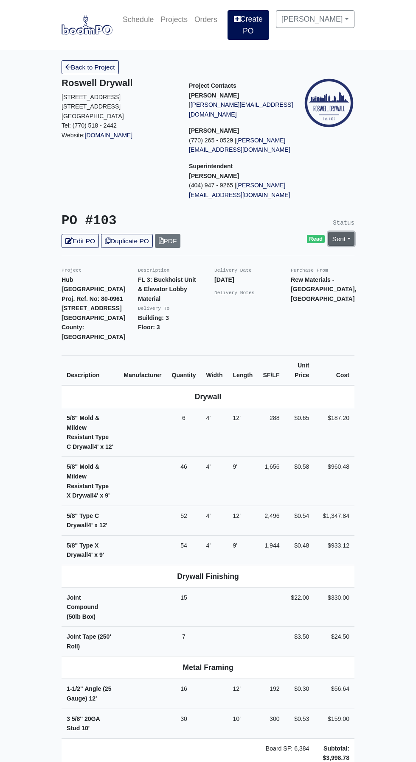
click at [348, 232] on link "Sent" at bounding box center [341, 239] width 26 height 14
click at [279, 278] on link "Complete" at bounding box center [292, 284] width 126 height 13
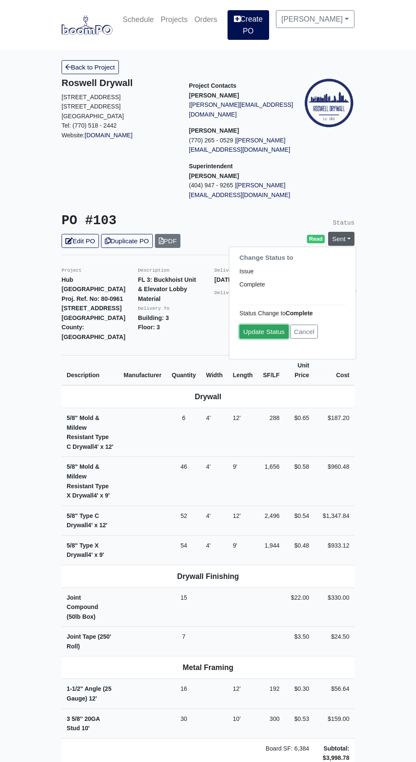
click at [261, 325] on link "Update Status" at bounding box center [263, 332] width 49 height 14
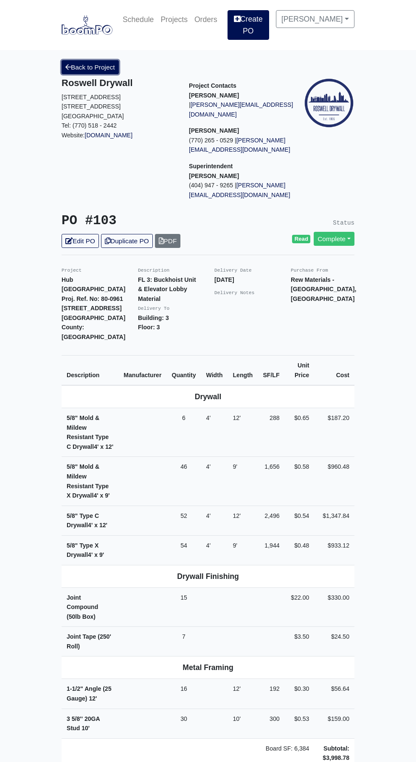
click at [88, 61] on link "Back to Project" at bounding box center [89, 67] width 57 height 14
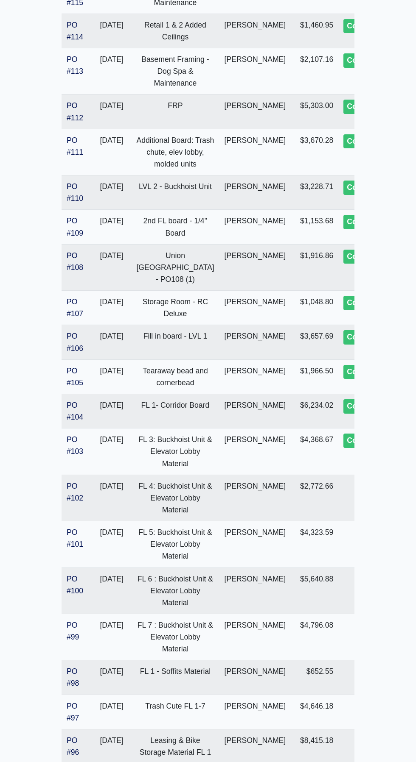
scroll to position [524, 0]
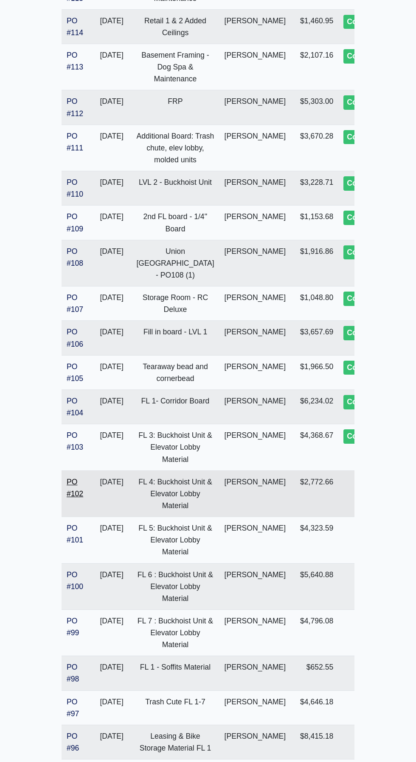
click at [72, 498] on link "PO #102" at bounding box center [75, 488] width 17 height 20
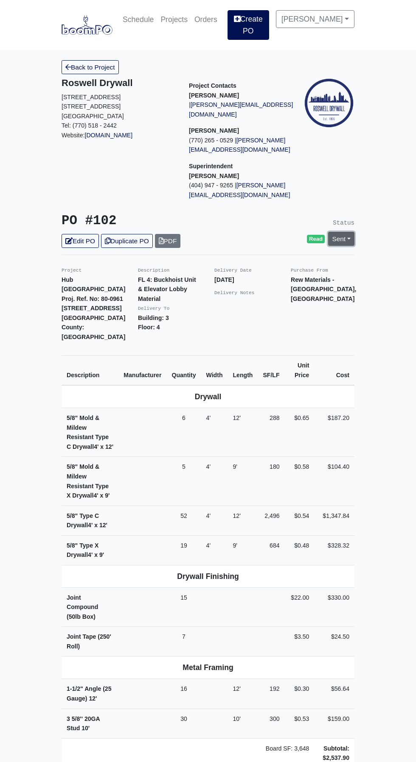
click at [348, 232] on link "Sent" at bounding box center [341, 239] width 26 height 14
click at [277, 278] on link "Complete" at bounding box center [292, 284] width 126 height 13
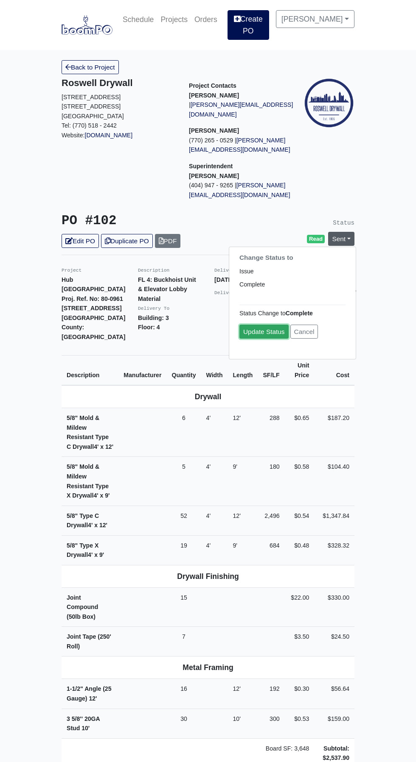
click at [268, 325] on link "Update Status" at bounding box center [263, 332] width 49 height 14
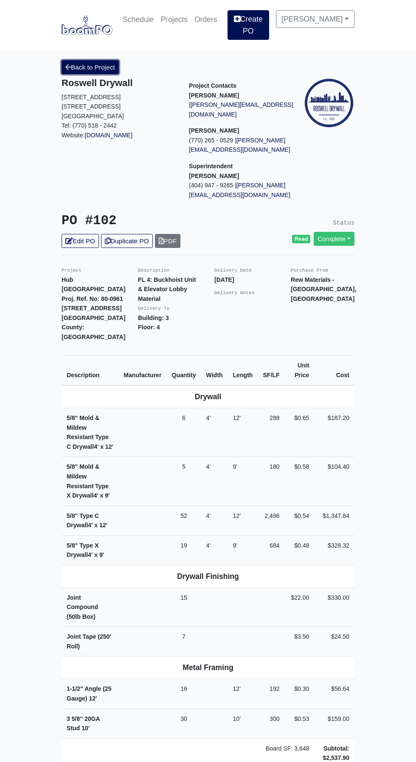
click at [91, 60] on link "Back to Project" at bounding box center [89, 67] width 57 height 14
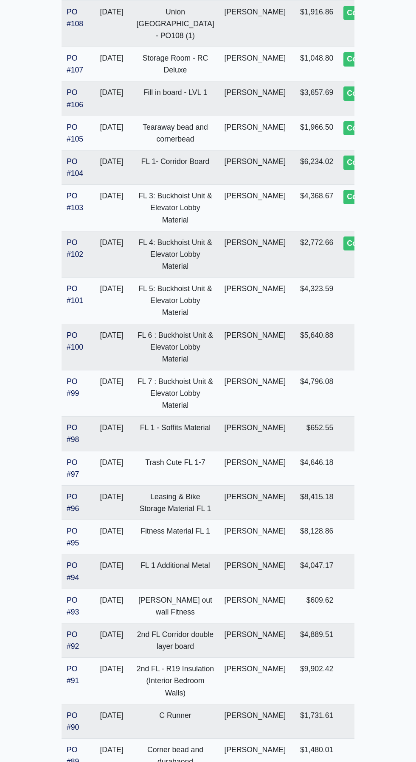
scroll to position [731, 0]
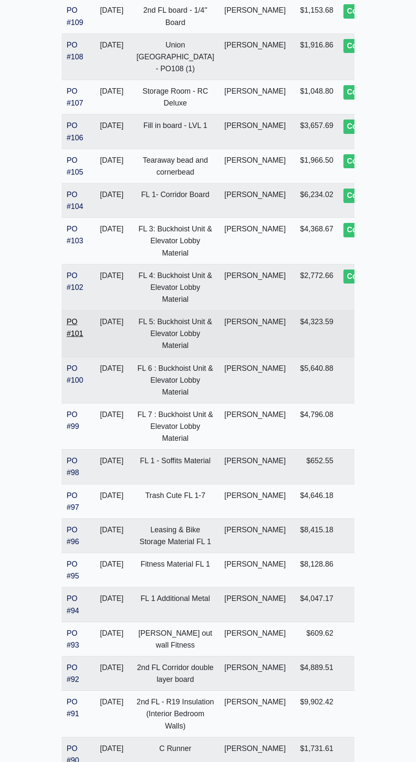
click at [78, 338] on link "PO #101" at bounding box center [75, 328] width 17 height 20
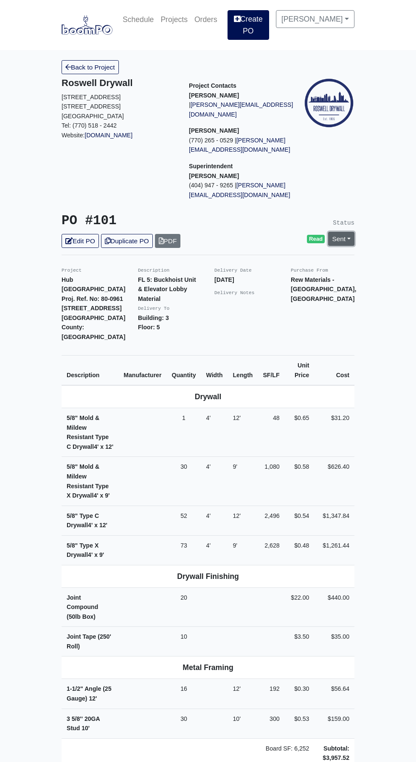
click at [348, 232] on link "Sent" at bounding box center [341, 239] width 26 height 14
click at [277, 278] on link "Complete" at bounding box center [292, 284] width 126 height 13
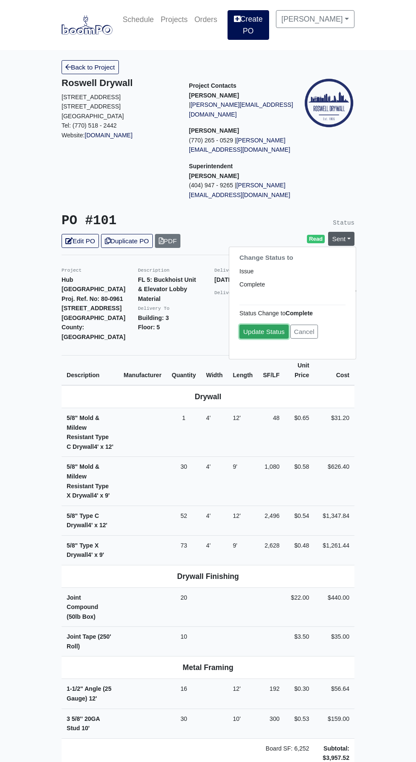
click at [271, 325] on link "Update Status" at bounding box center [263, 332] width 49 height 14
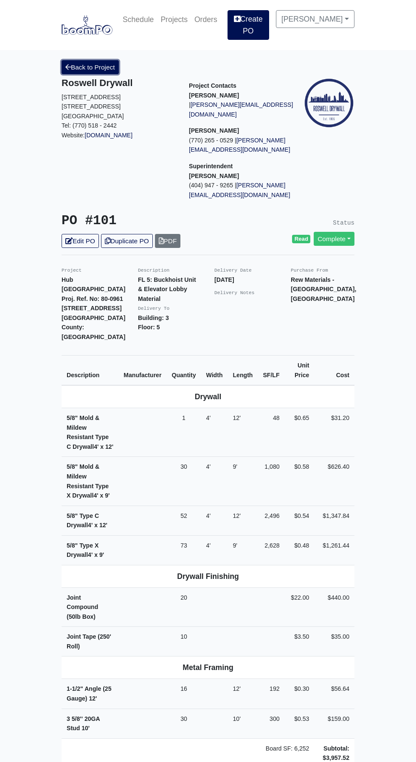
click at [92, 60] on link "Back to Project" at bounding box center [89, 67] width 57 height 14
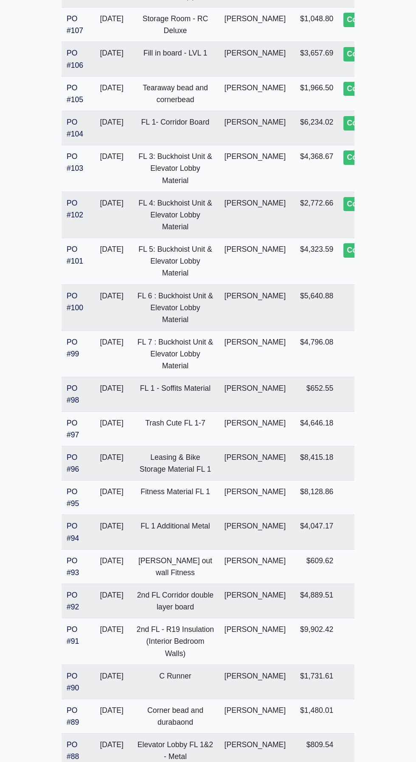
scroll to position [803, 0]
click at [71, 313] on link "PO #100" at bounding box center [75, 302] width 17 height 20
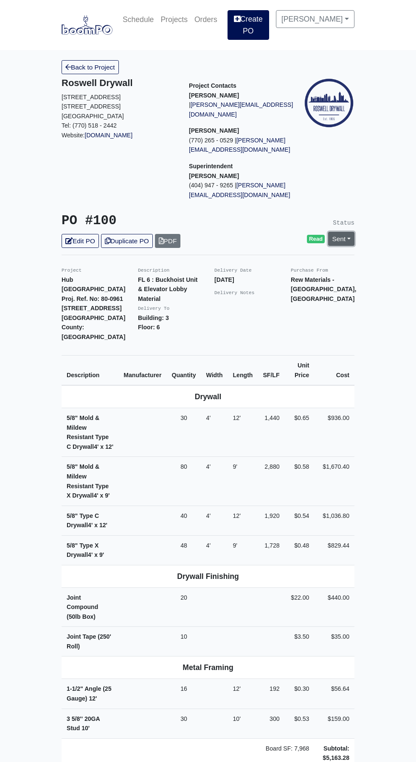
click at [353, 232] on link "Sent" at bounding box center [341, 239] width 26 height 14
click at [287, 278] on link "Complete" at bounding box center [292, 284] width 126 height 13
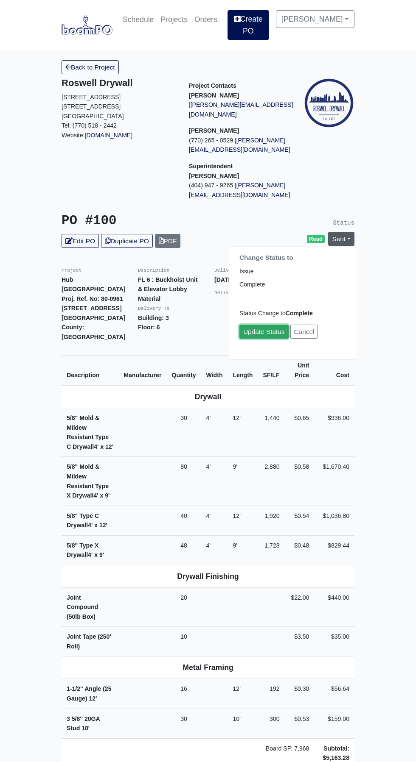
click at [270, 325] on link "Update Status" at bounding box center [263, 332] width 49 height 14
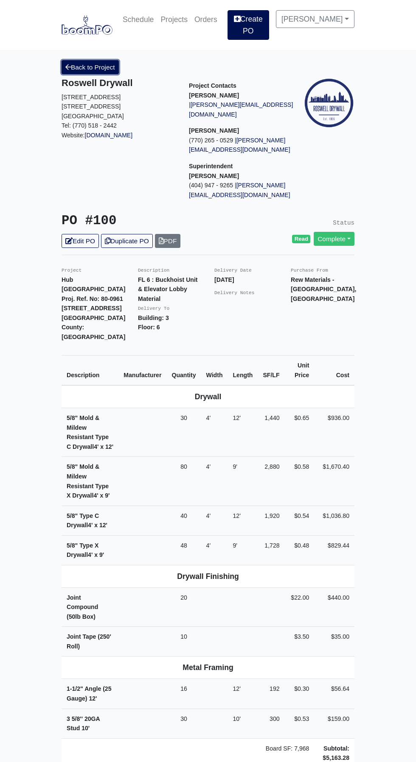
click at [94, 61] on link "Back to Project" at bounding box center [89, 67] width 57 height 14
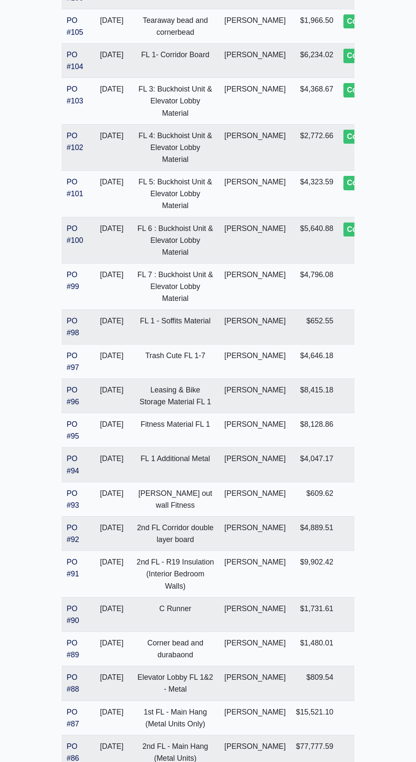
scroll to position [866, 0]
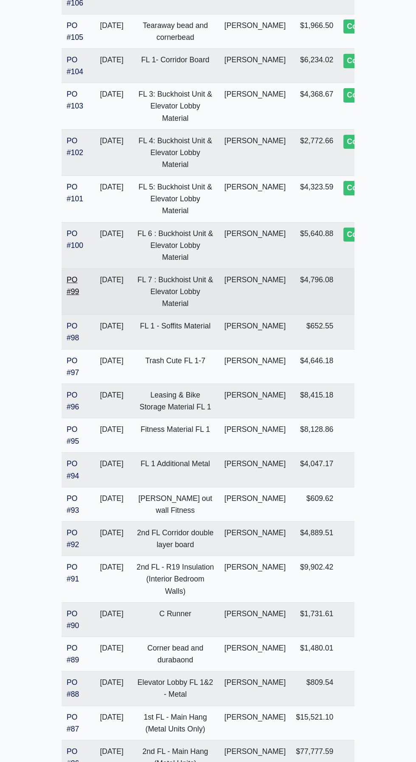
click at [75, 296] on link "PO #99" at bounding box center [73, 286] width 12 height 20
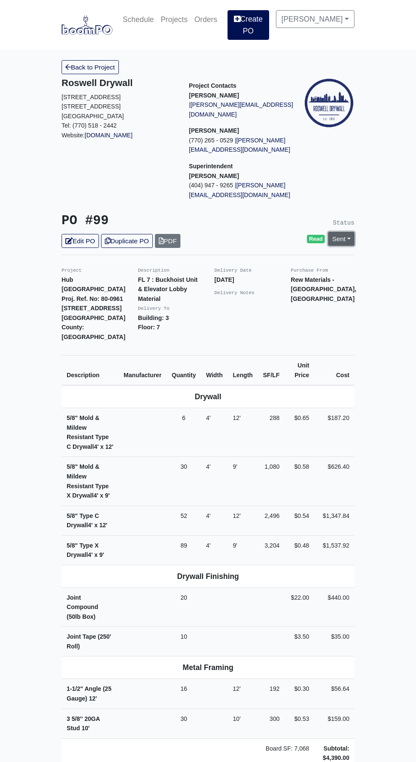
click at [349, 232] on link "Sent" at bounding box center [341, 239] width 26 height 14
click at [348, 232] on link "Sent" at bounding box center [341, 239] width 26 height 14
click at [347, 232] on link "Sent" at bounding box center [341, 239] width 26 height 14
click at [296, 278] on link "Complete" at bounding box center [292, 284] width 126 height 13
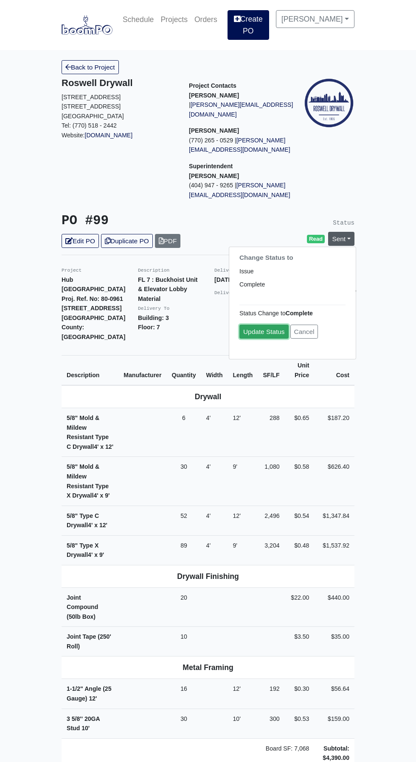
click at [270, 325] on link "Update Status" at bounding box center [263, 332] width 49 height 14
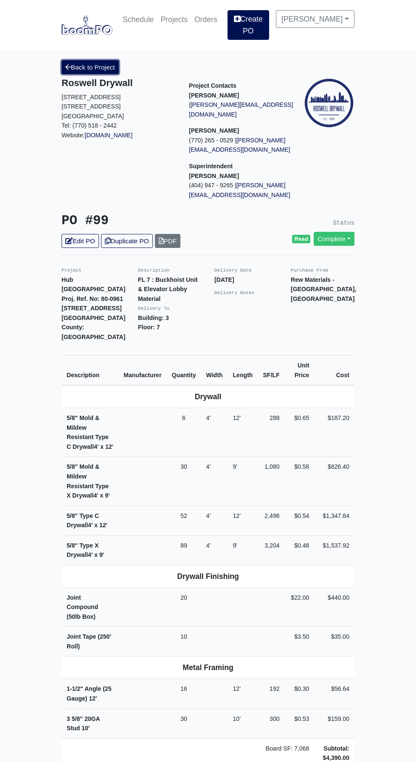
click at [106, 60] on link "Back to Project" at bounding box center [89, 67] width 57 height 14
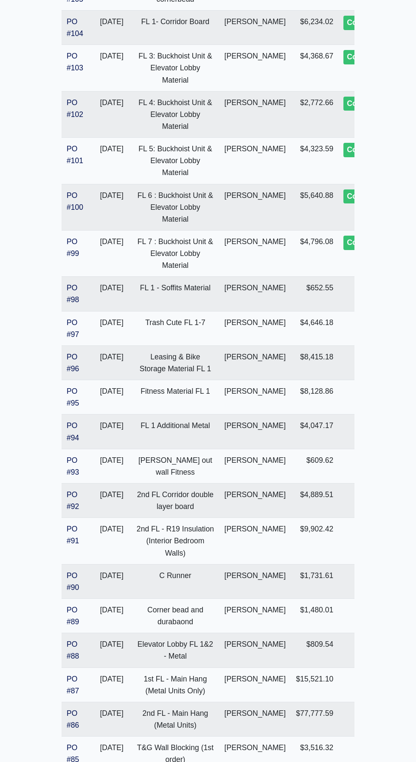
scroll to position [904, 0]
click at [70, 304] on link "PO #98" at bounding box center [73, 294] width 12 height 20
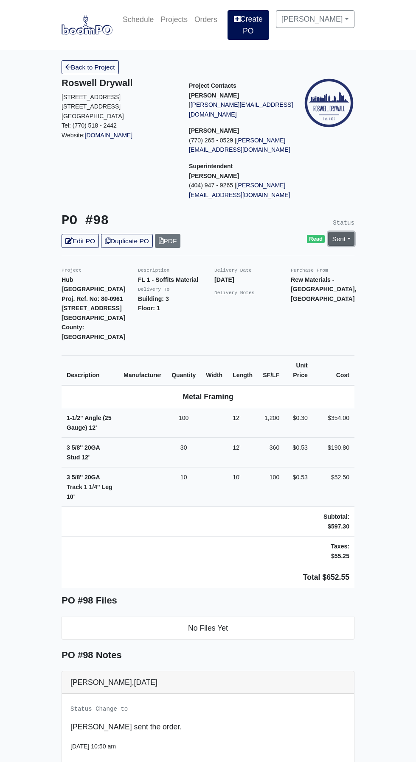
click at [348, 232] on link "Sent" at bounding box center [341, 239] width 26 height 14
click at [281, 278] on link "Complete" at bounding box center [292, 284] width 126 height 13
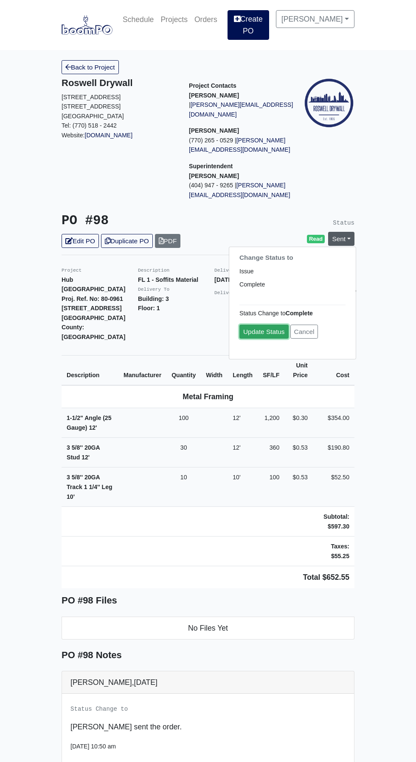
click at [260, 325] on link "Update Status" at bounding box center [263, 332] width 49 height 14
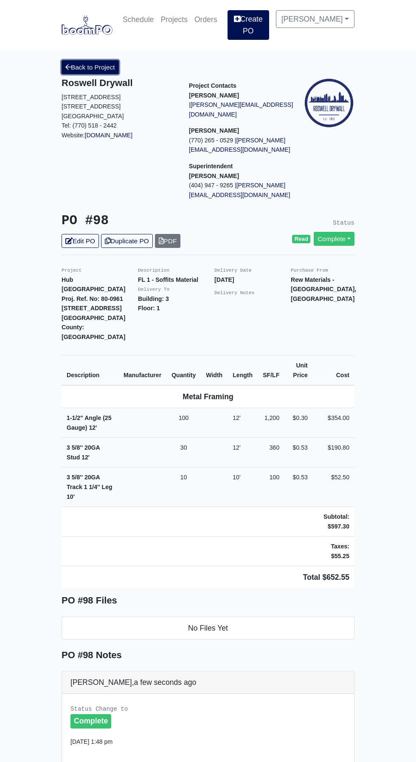
click at [102, 60] on link "Back to Project" at bounding box center [89, 67] width 57 height 14
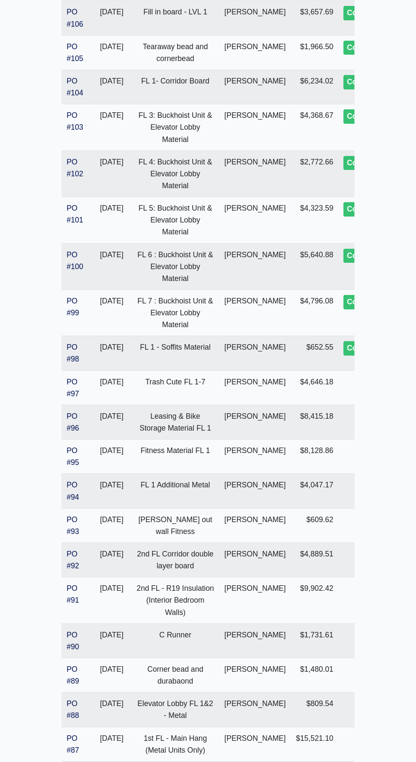
scroll to position [843, 0]
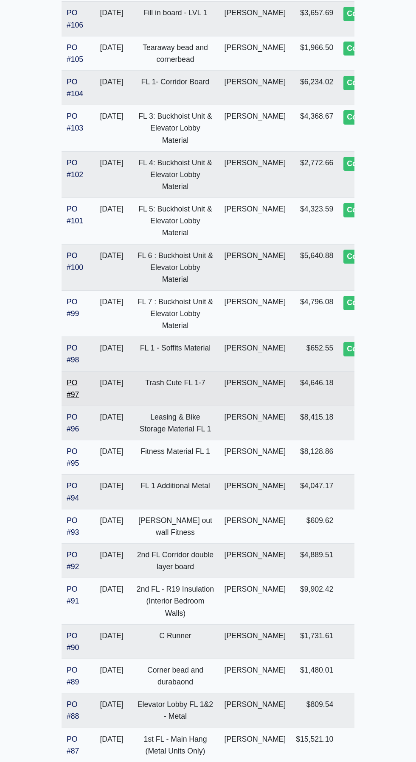
click at [70, 399] on link "PO #97" at bounding box center [73, 389] width 12 height 20
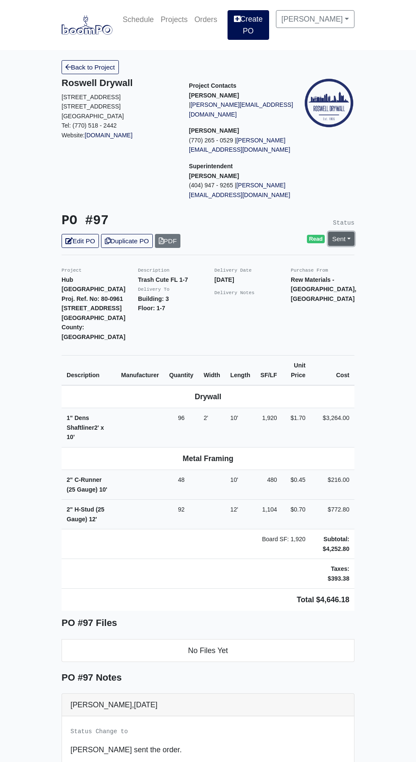
click at [348, 232] on link "Sent" at bounding box center [341, 239] width 26 height 14
click at [296, 278] on link "Complete" at bounding box center [292, 284] width 126 height 13
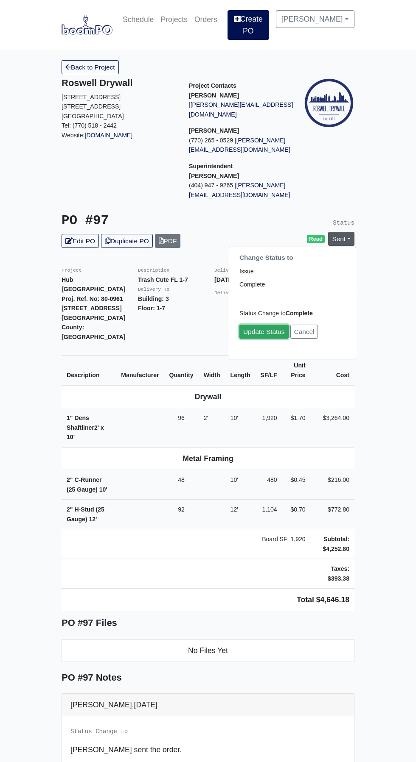
click at [264, 325] on link "Update Status" at bounding box center [263, 332] width 49 height 14
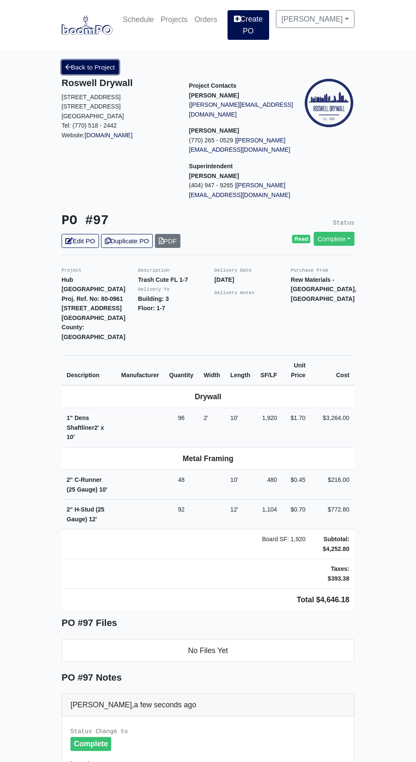
click at [68, 64] on icon at bounding box center [68, 67] width 6 height 6
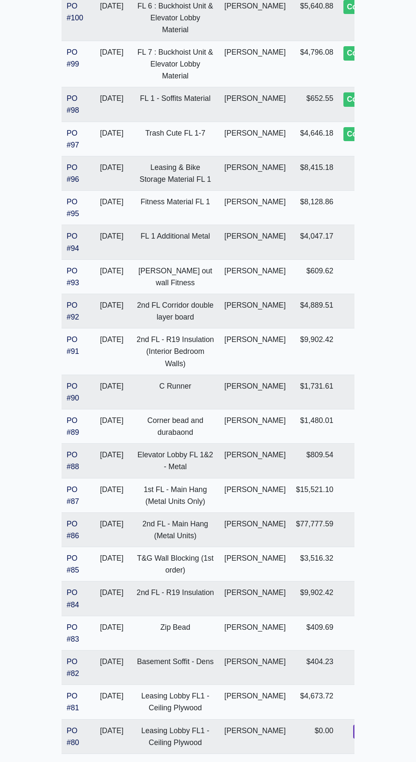
scroll to position [1086, 0]
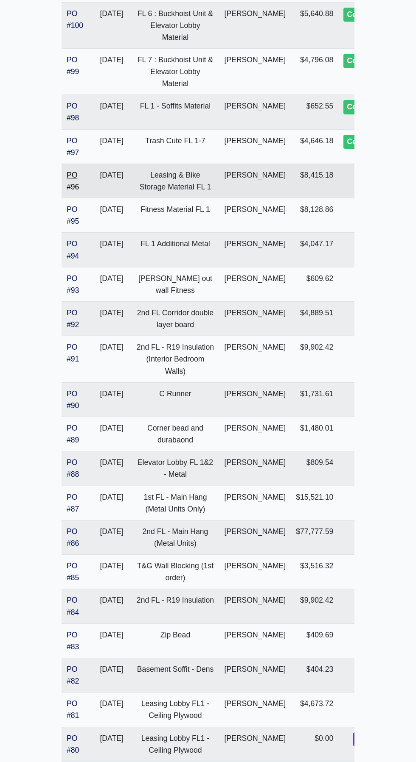
click at [71, 191] on link "PO #96" at bounding box center [73, 181] width 12 height 20
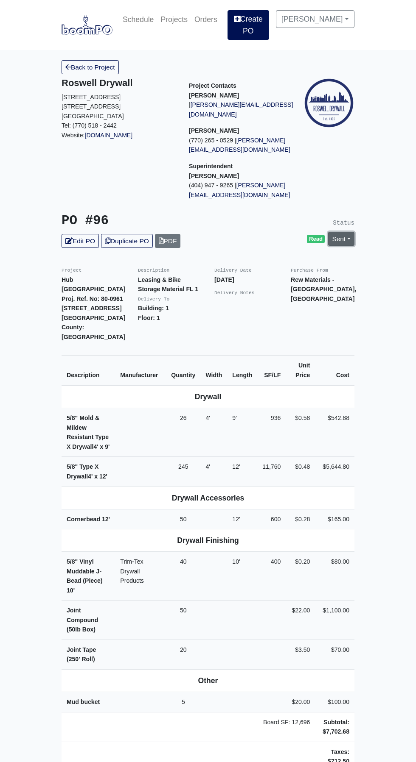
click at [338, 232] on link "Sent" at bounding box center [341, 239] width 26 height 14
click at [282, 278] on link "Complete" at bounding box center [292, 284] width 126 height 13
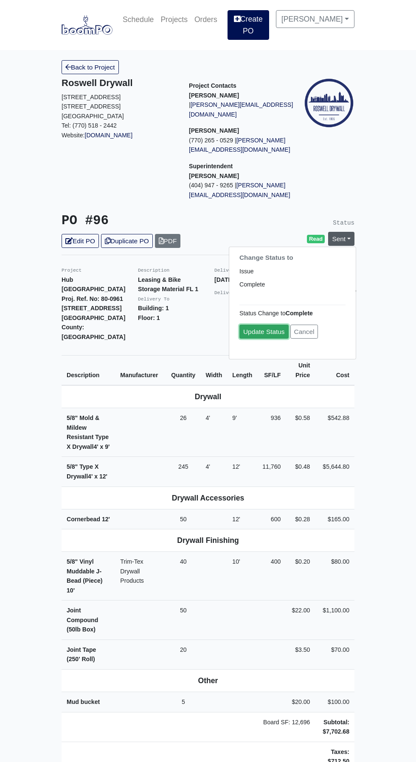
click at [261, 325] on link "Update Status" at bounding box center [263, 332] width 49 height 14
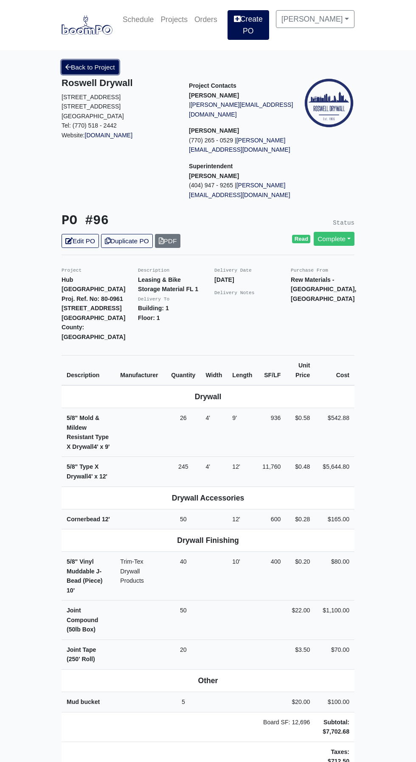
click at [81, 63] on link "Back to Project" at bounding box center [89, 67] width 57 height 14
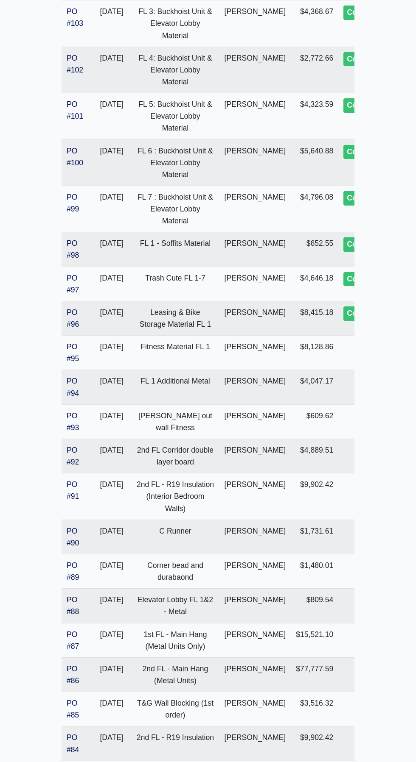
scroll to position [951, 0]
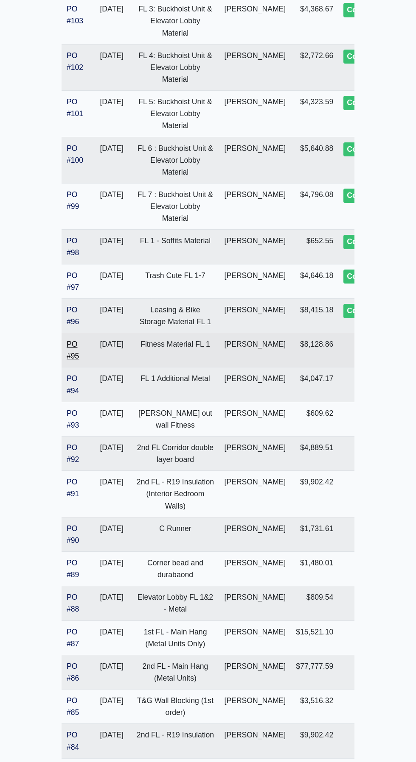
click at [73, 360] on link "PO #95" at bounding box center [73, 350] width 12 height 20
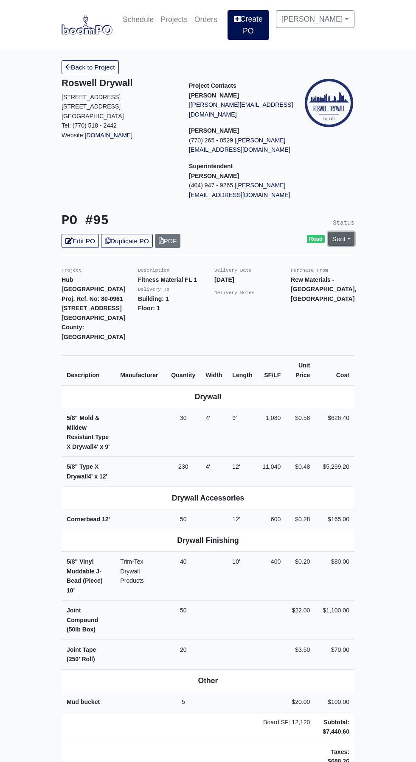
click at [348, 232] on link "Sent" at bounding box center [341, 239] width 26 height 14
click at [287, 278] on link "Complete" at bounding box center [292, 284] width 126 height 13
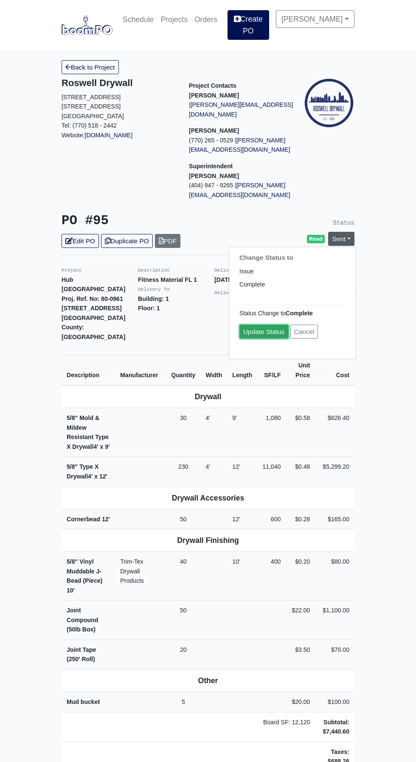
click at [269, 325] on link "Update Status" at bounding box center [263, 332] width 49 height 14
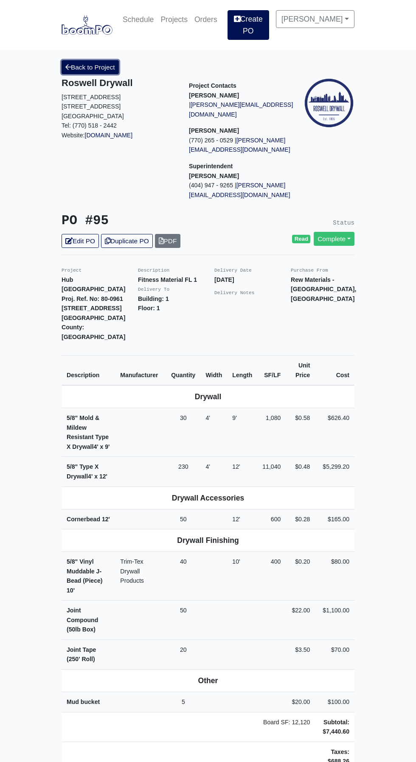
click at [96, 64] on link "Back to Project" at bounding box center [89, 67] width 57 height 14
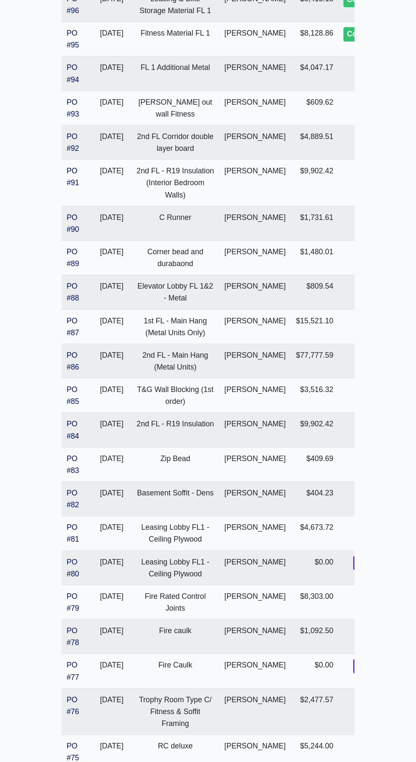
scroll to position [1262, 0]
click at [71, 84] on link "PO #94" at bounding box center [73, 74] width 12 height 20
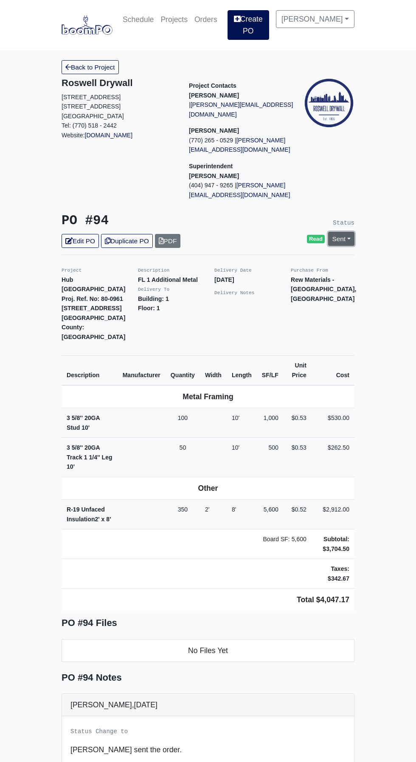
click at [346, 232] on link "Sent" at bounding box center [341, 239] width 26 height 14
click at [278, 278] on link "Complete" at bounding box center [292, 284] width 126 height 13
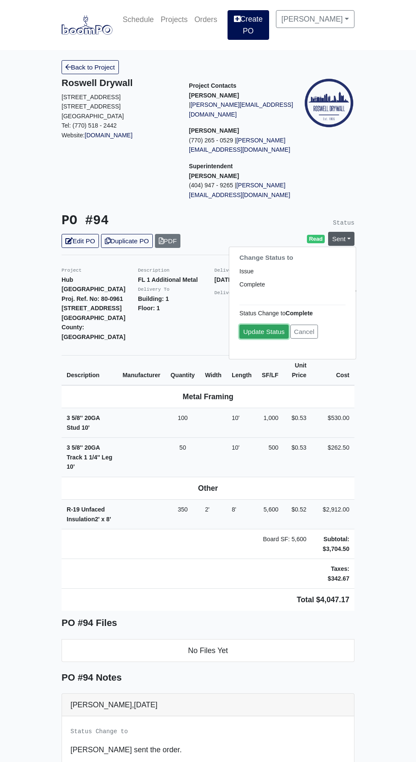
click at [265, 325] on link "Update Status" at bounding box center [263, 332] width 49 height 14
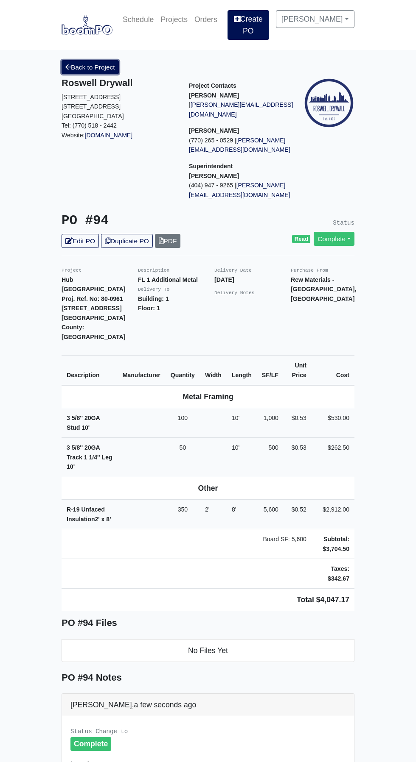
click at [98, 61] on link "Back to Project" at bounding box center [89, 67] width 57 height 14
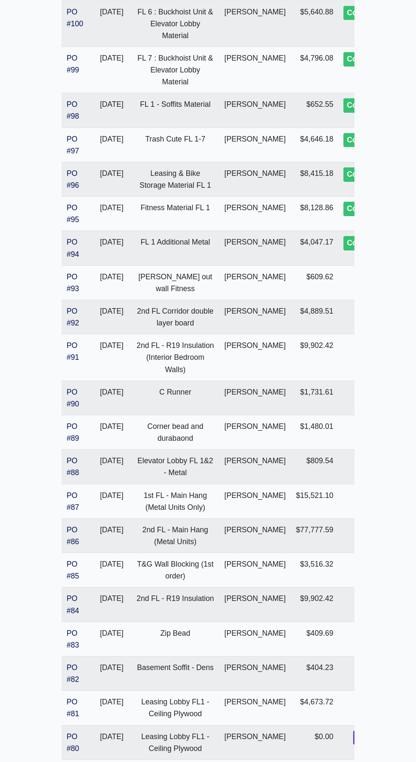
scroll to position [1086, 0]
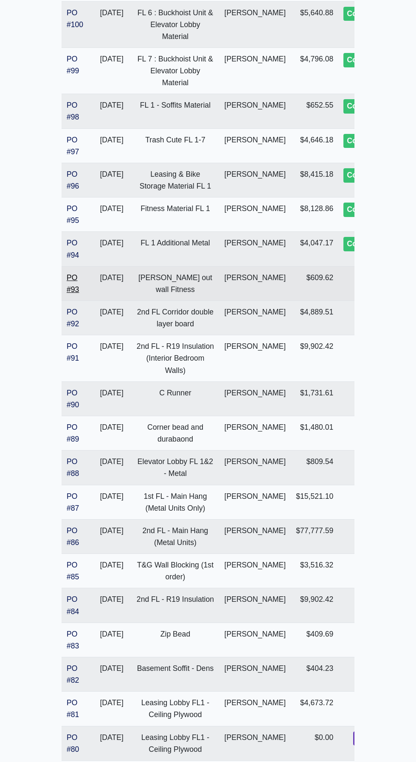
click at [78, 294] on link "PO #93" at bounding box center [73, 284] width 12 height 20
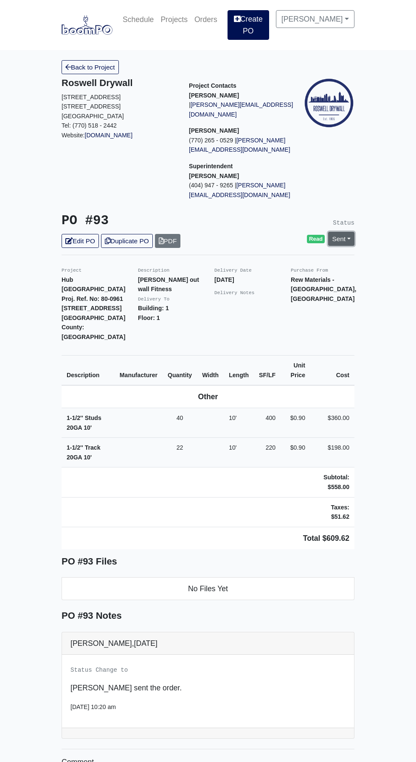
click at [343, 232] on link "Sent" at bounding box center [341, 239] width 26 height 14
click at [280, 278] on link "Complete" at bounding box center [292, 284] width 126 height 13
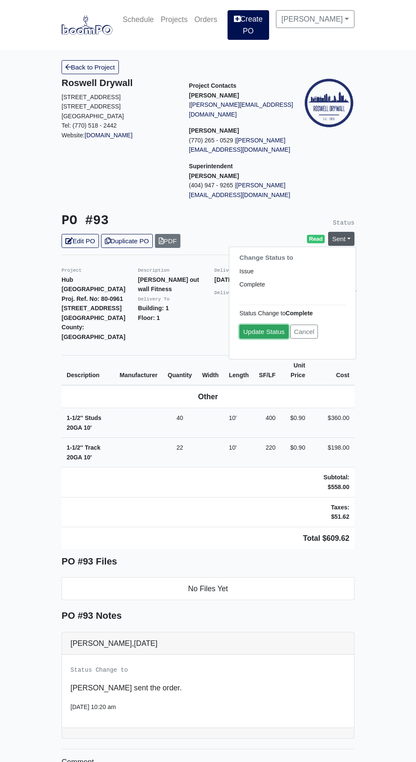
click at [271, 325] on link "Update Status" at bounding box center [263, 332] width 49 height 14
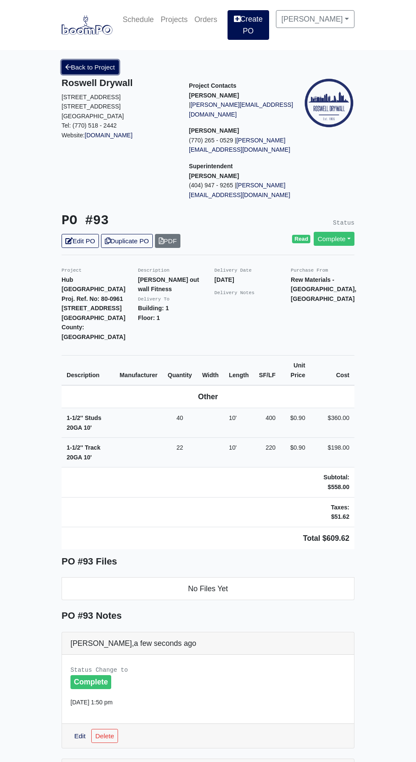
click at [94, 61] on link "Back to Project" at bounding box center [89, 67] width 57 height 14
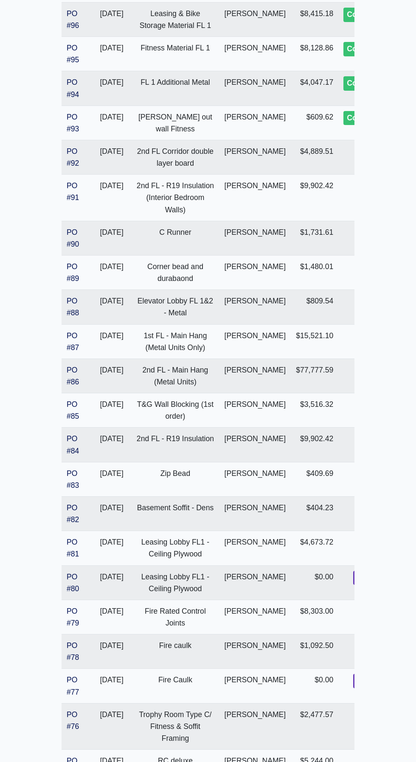
scroll to position [1247, 0]
click at [75, 168] on link "PO #92" at bounding box center [73, 158] width 12 height 20
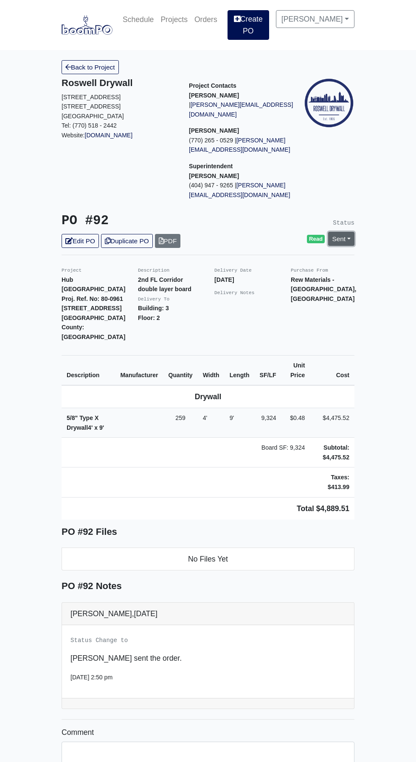
click at [348, 232] on link "Sent" at bounding box center [341, 239] width 26 height 14
click at [272, 278] on link "Complete" at bounding box center [292, 284] width 126 height 13
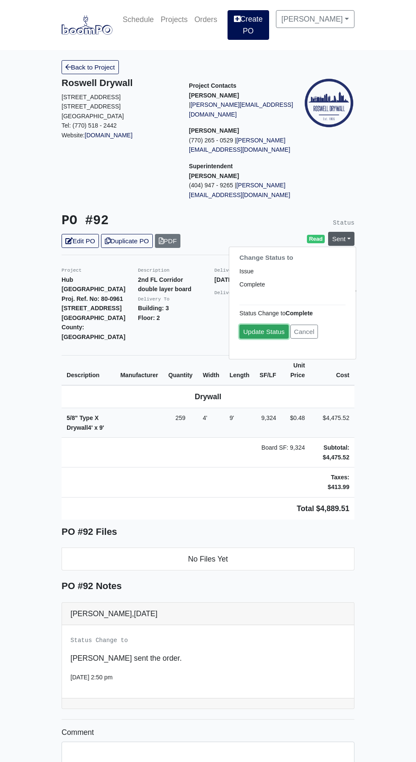
click at [262, 325] on link "Update Status" at bounding box center [263, 332] width 49 height 14
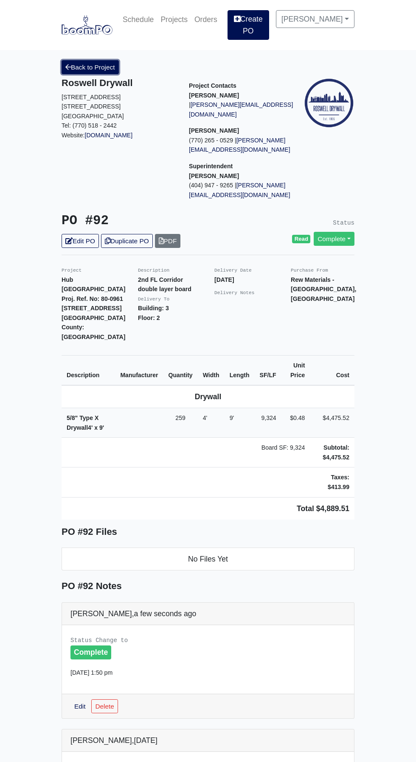
click at [93, 60] on link "Back to Project" at bounding box center [89, 67] width 57 height 14
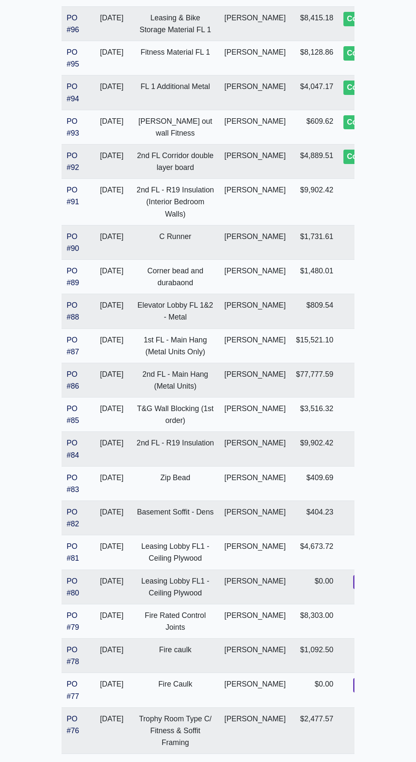
scroll to position [1243, 0]
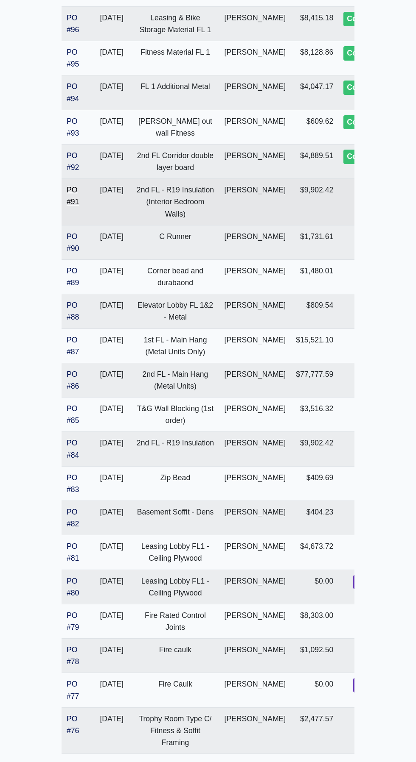
click at [73, 206] on link "PO #91" at bounding box center [73, 196] width 12 height 20
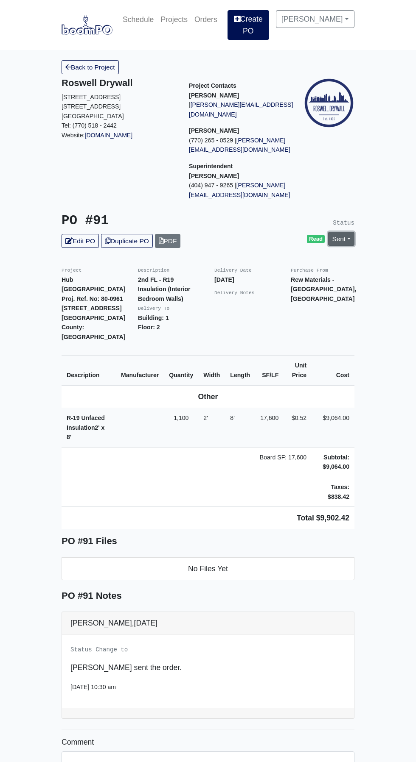
click at [348, 232] on link "Sent" at bounding box center [341, 239] width 26 height 14
click at [277, 278] on link "Complete" at bounding box center [292, 284] width 126 height 13
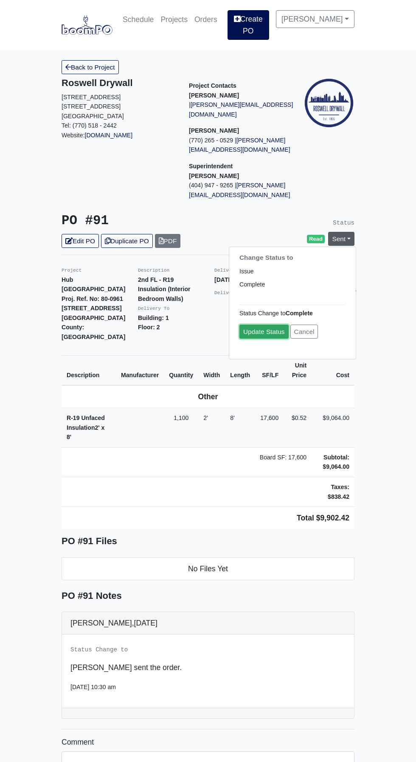
click at [259, 325] on link "Update Status" at bounding box center [263, 332] width 49 height 14
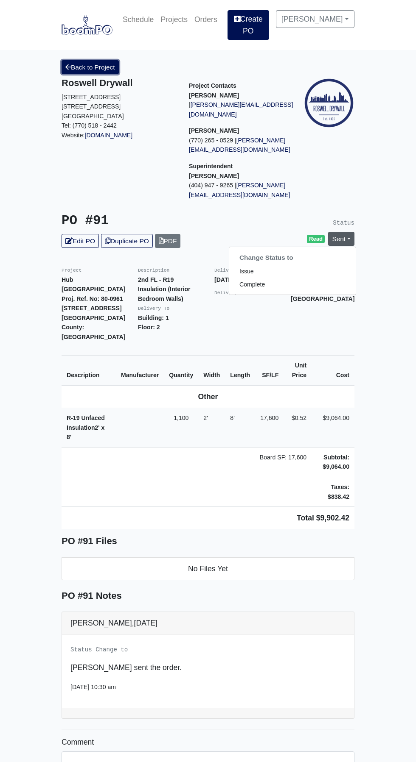
click at [91, 61] on link "Back to Project" at bounding box center [89, 67] width 57 height 14
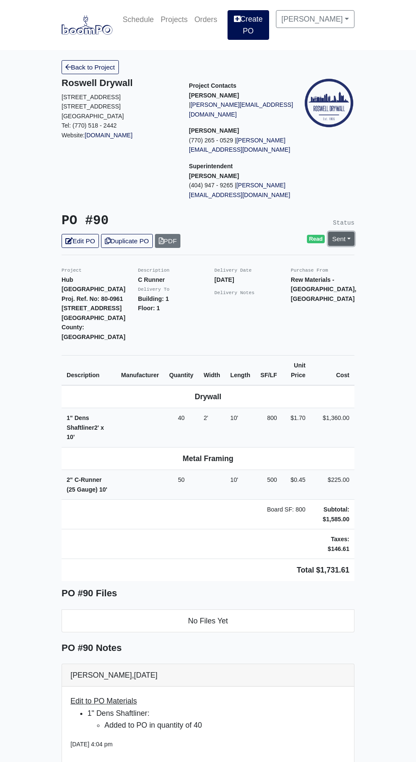
click at [348, 232] on link "Sent" at bounding box center [341, 239] width 26 height 14
click at [278, 278] on link "Complete" at bounding box center [292, 284] width 126 height 13
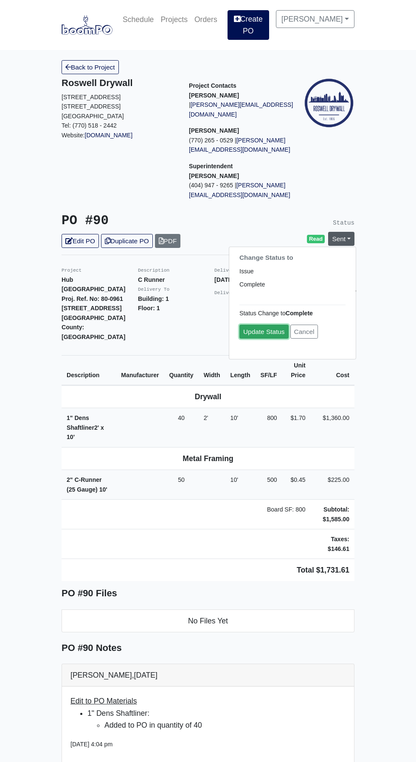
click at [255, 325] on link "Update Status" at bounding box center [263, 332] width 49 height 14
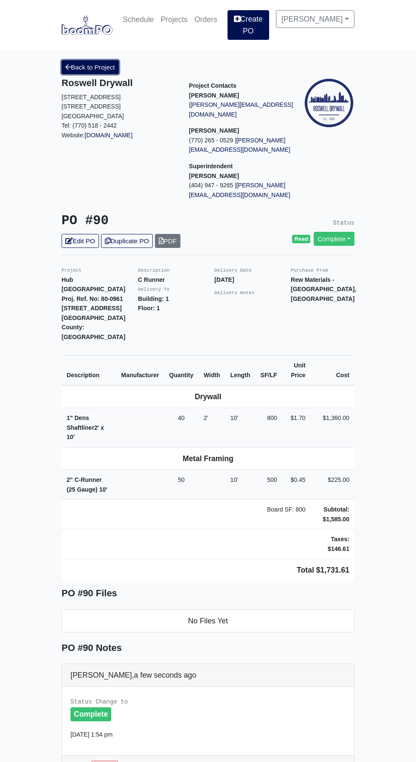
click at [98, 63] on link "Back to Project" at bounding box center [89, 67] width 57 height 14
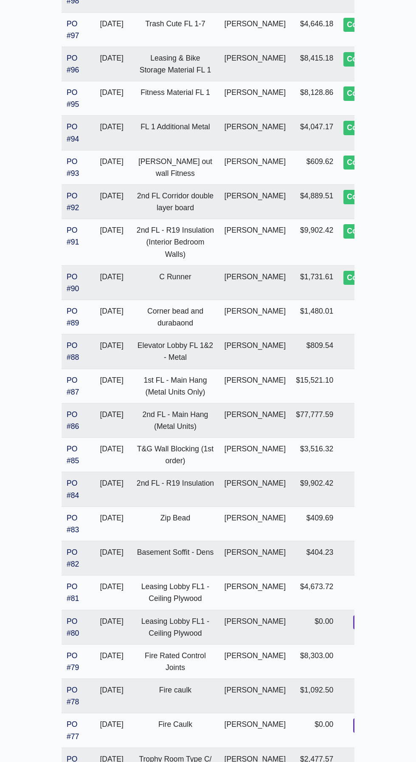
scroll to position [1204, 0]
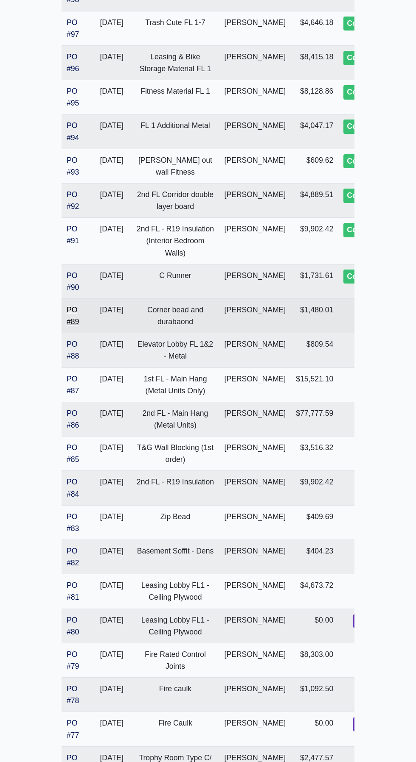
click at [71, 326] on link "PO #89" at bounding box center [73, 316] width 12 height 20
